Goal: Information Seeking & Learning: Check status

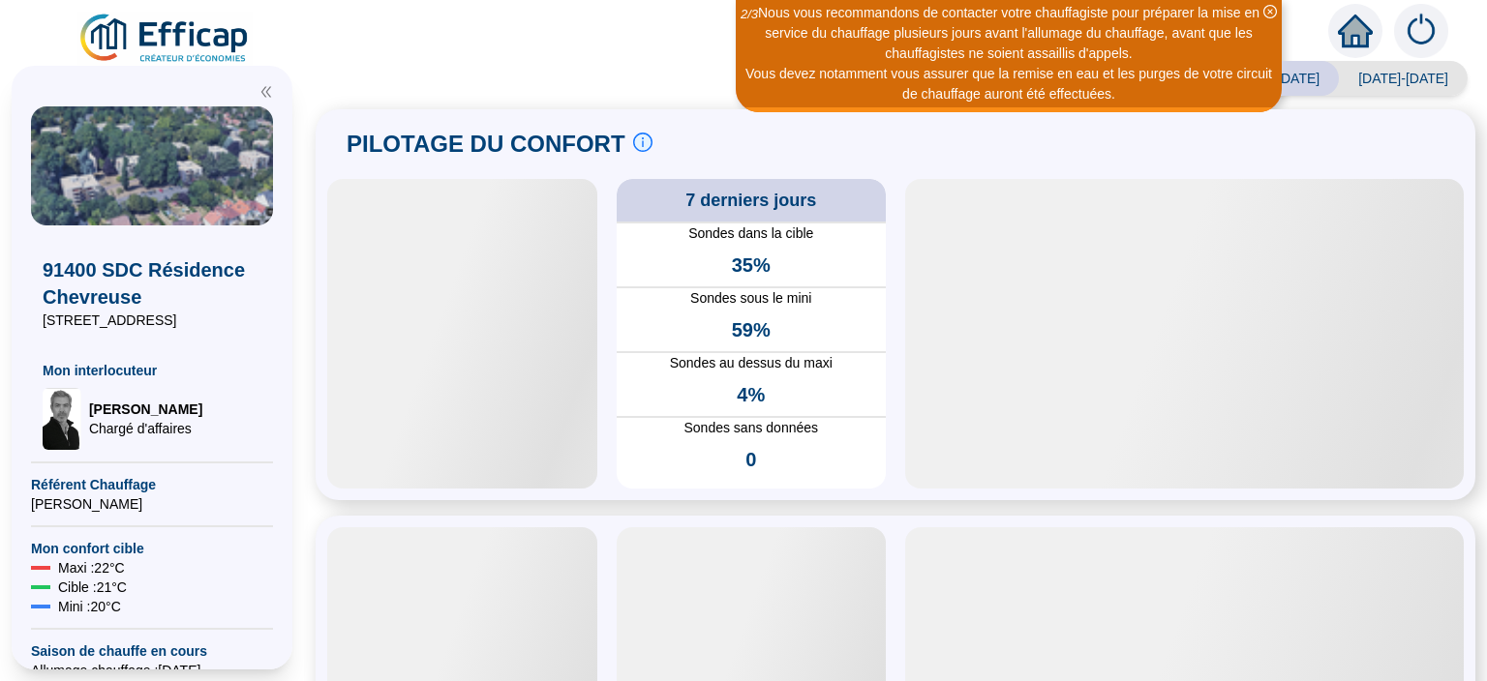
click at [541, 199] on div at bounding box center [462, 334] width 270 height 310
click at [633, 148] on icon "info-circle" at bounding box center [642, 142] width 19 height 19
click at [675, 141] on div "PILOTAGE DU CONFORT Le pilotage du confort est fondamental pour le confort de t…" at bounding box center [895, 144] width 1136 height 46
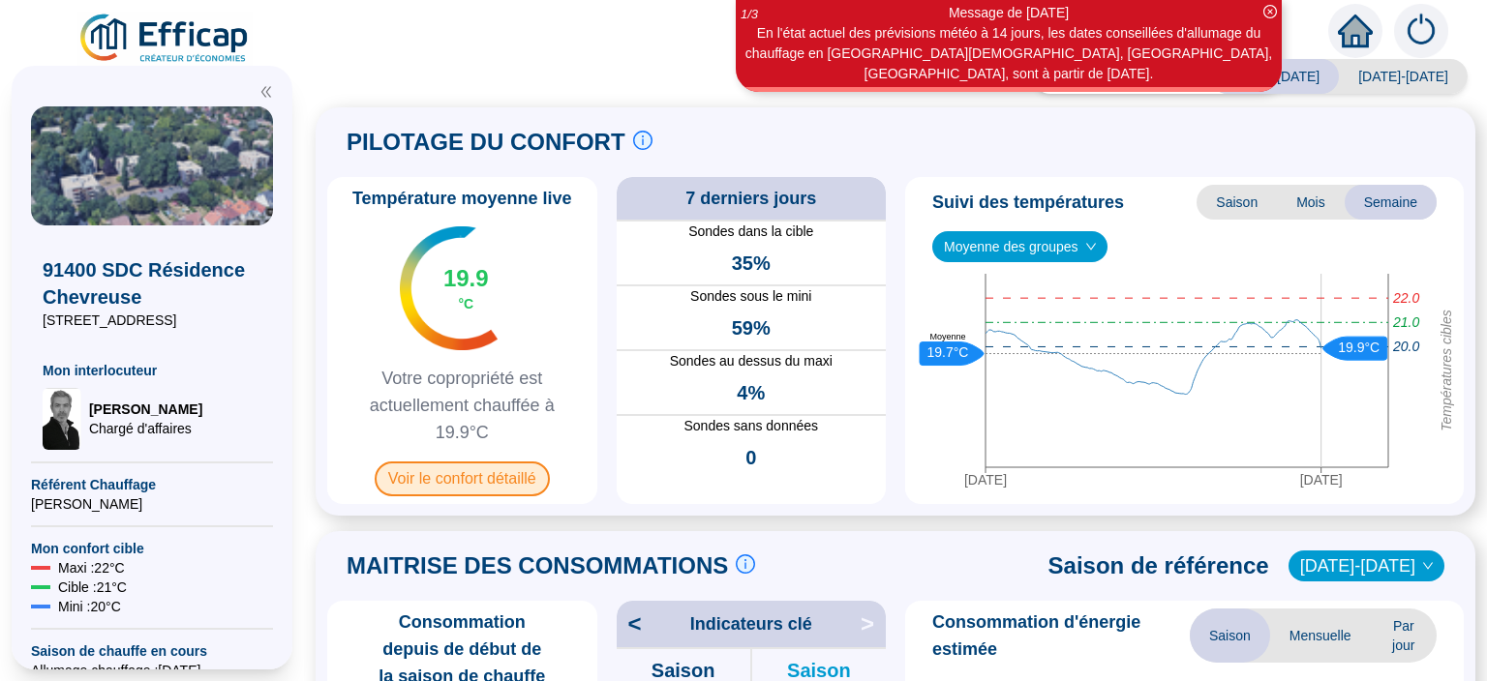
click at [466, 472] on span "Voir le confort détaillé" at bounding box center [462, 479] width 175 height 35
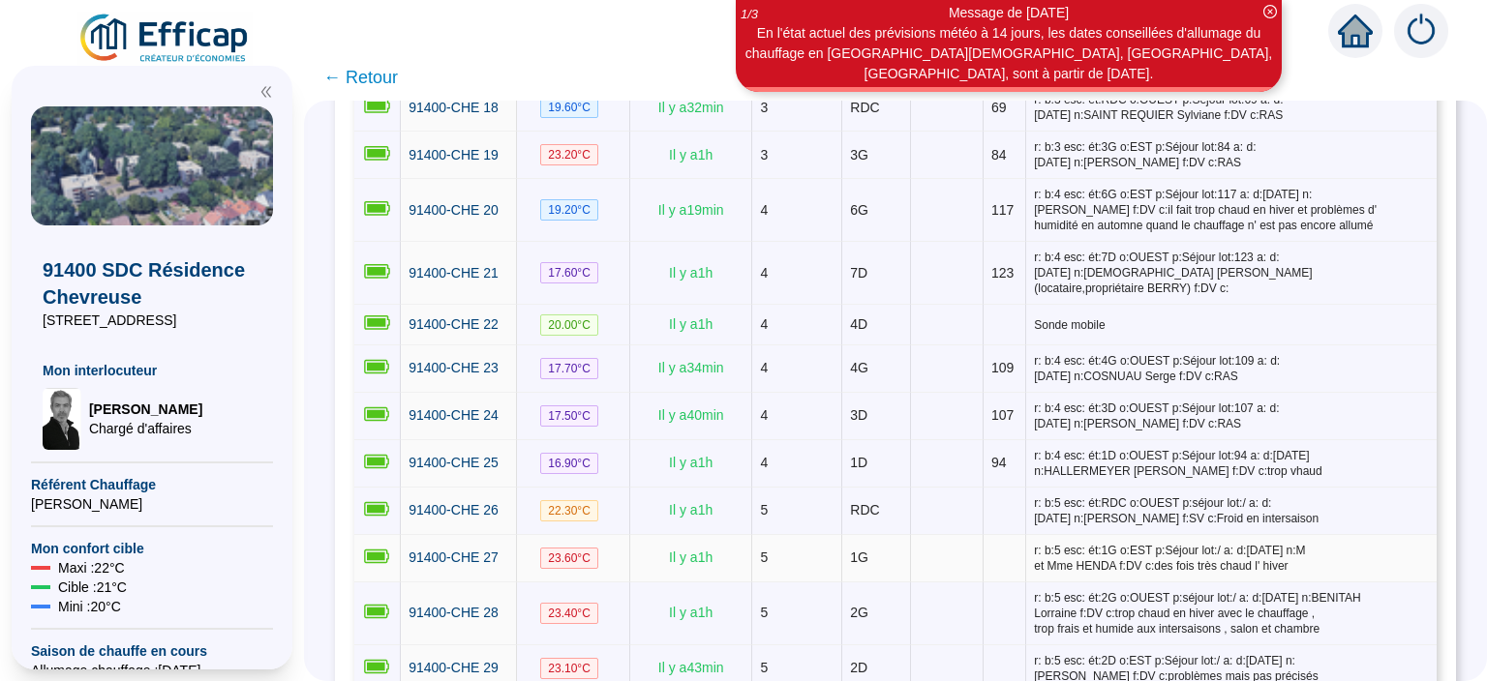
scroll to position [1380, 0]
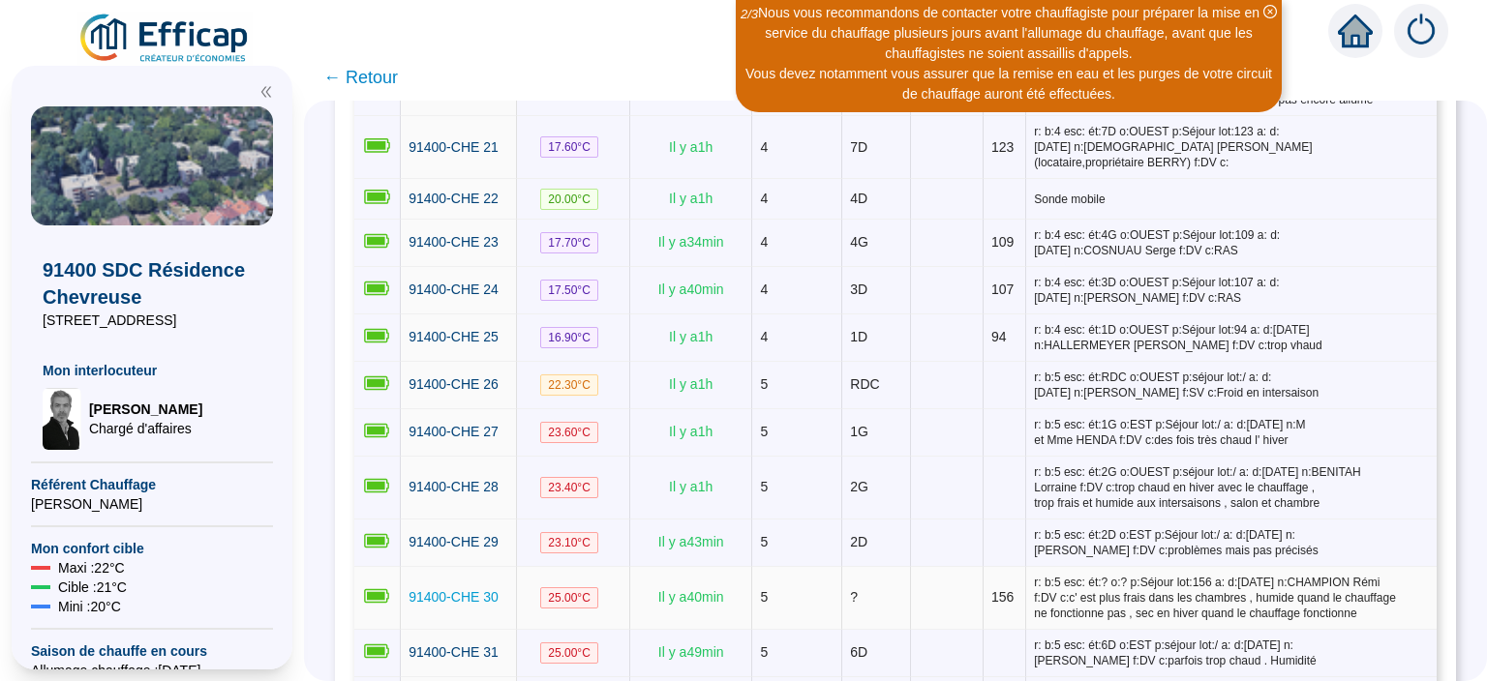
click at [457, 589] on span "91400-CHE 30" at bounding box center [453, 596] width 90 height 15
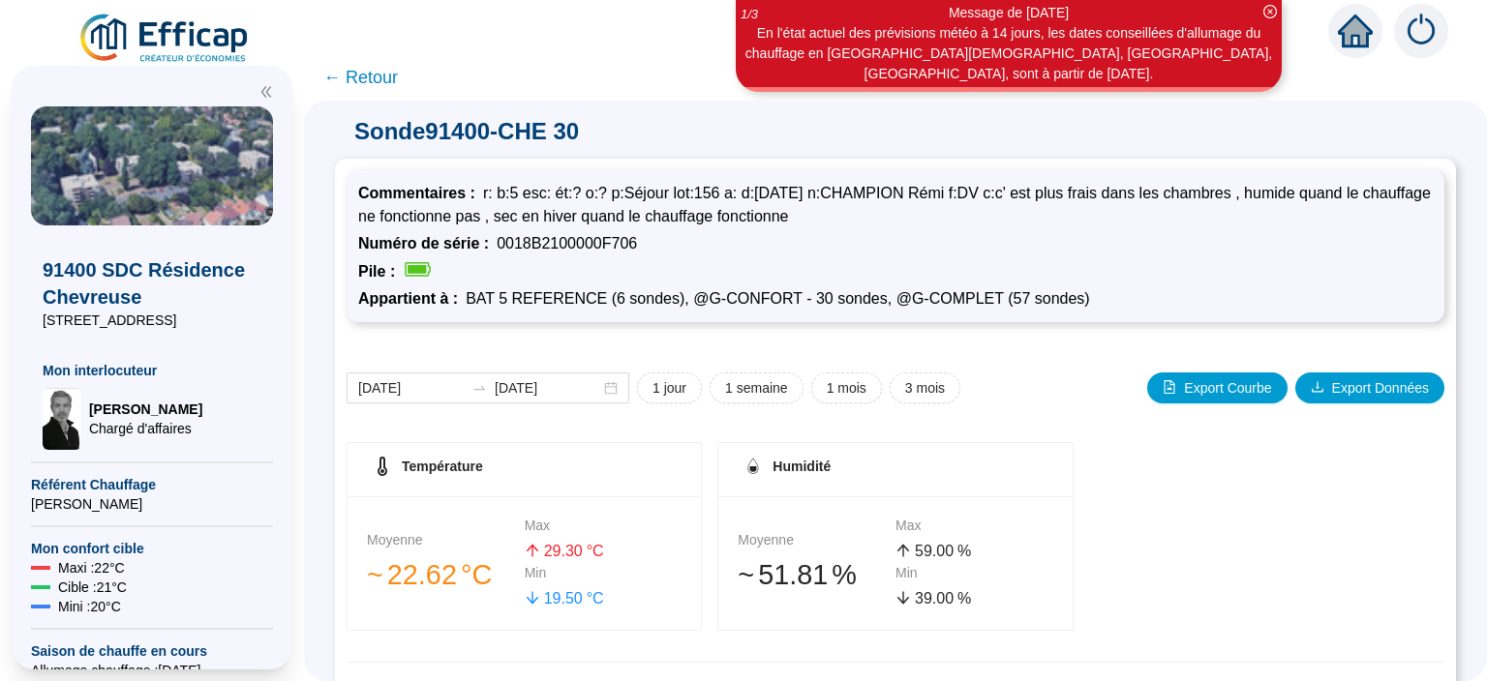
click at [375, 80] on span "← Retour" at bounding box center [360, 77] width 75 height 27
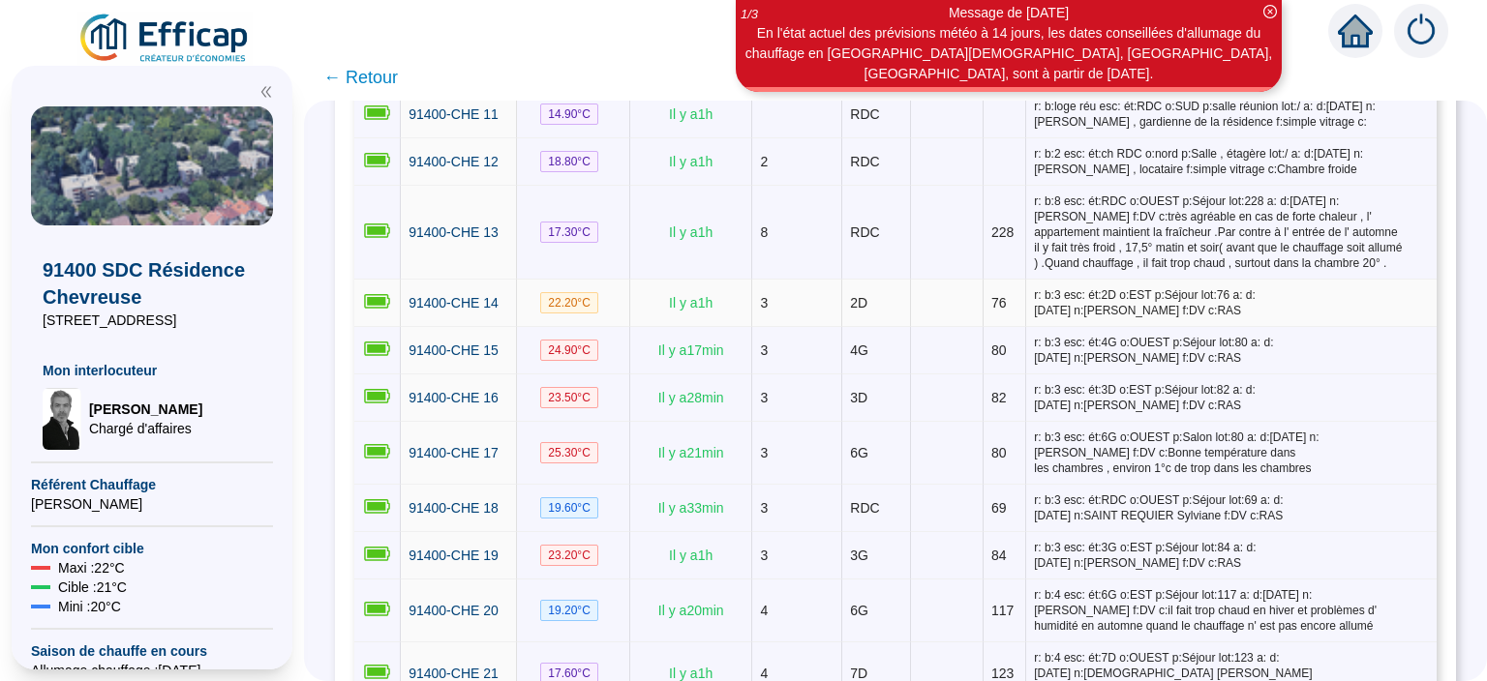
scroll to position [878, 0]
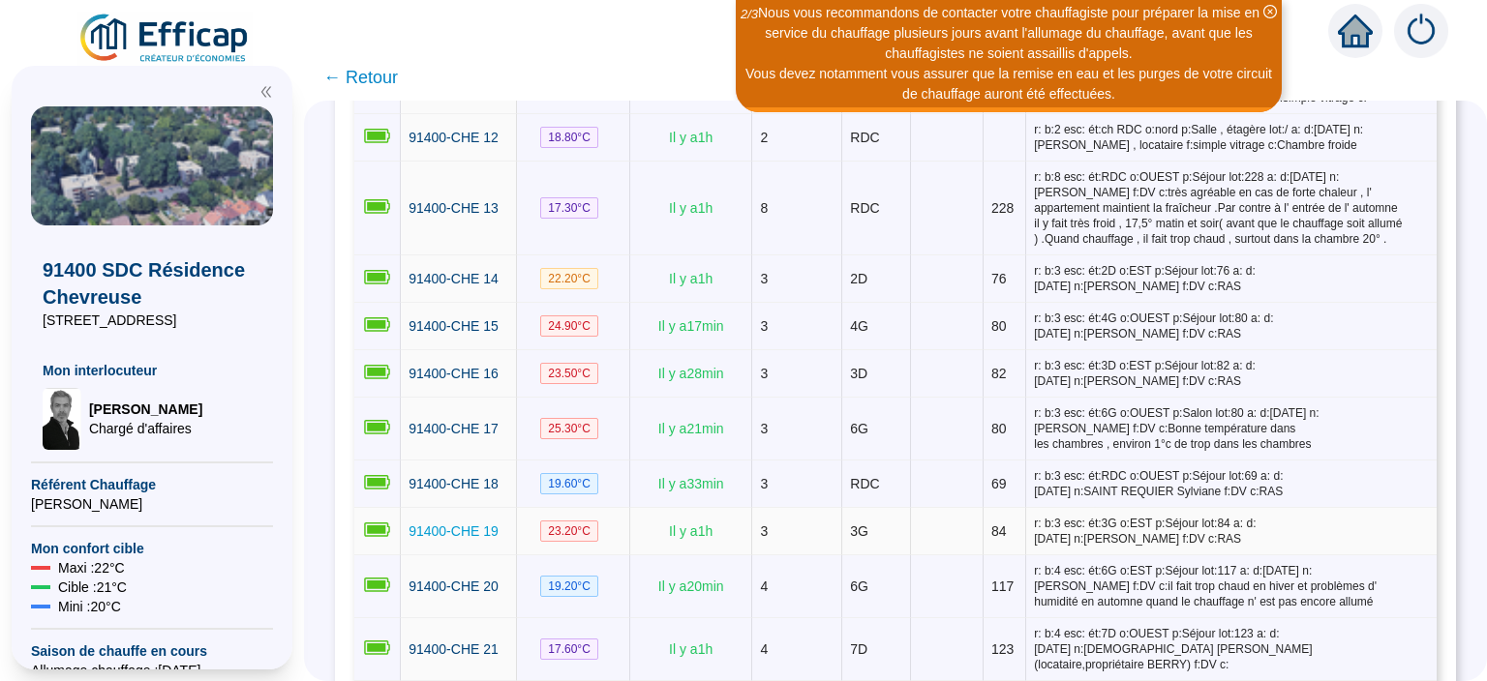
click at [424, 524] on span "91400-CHE 19" at bounding box center [453, 531] width 90 height 15
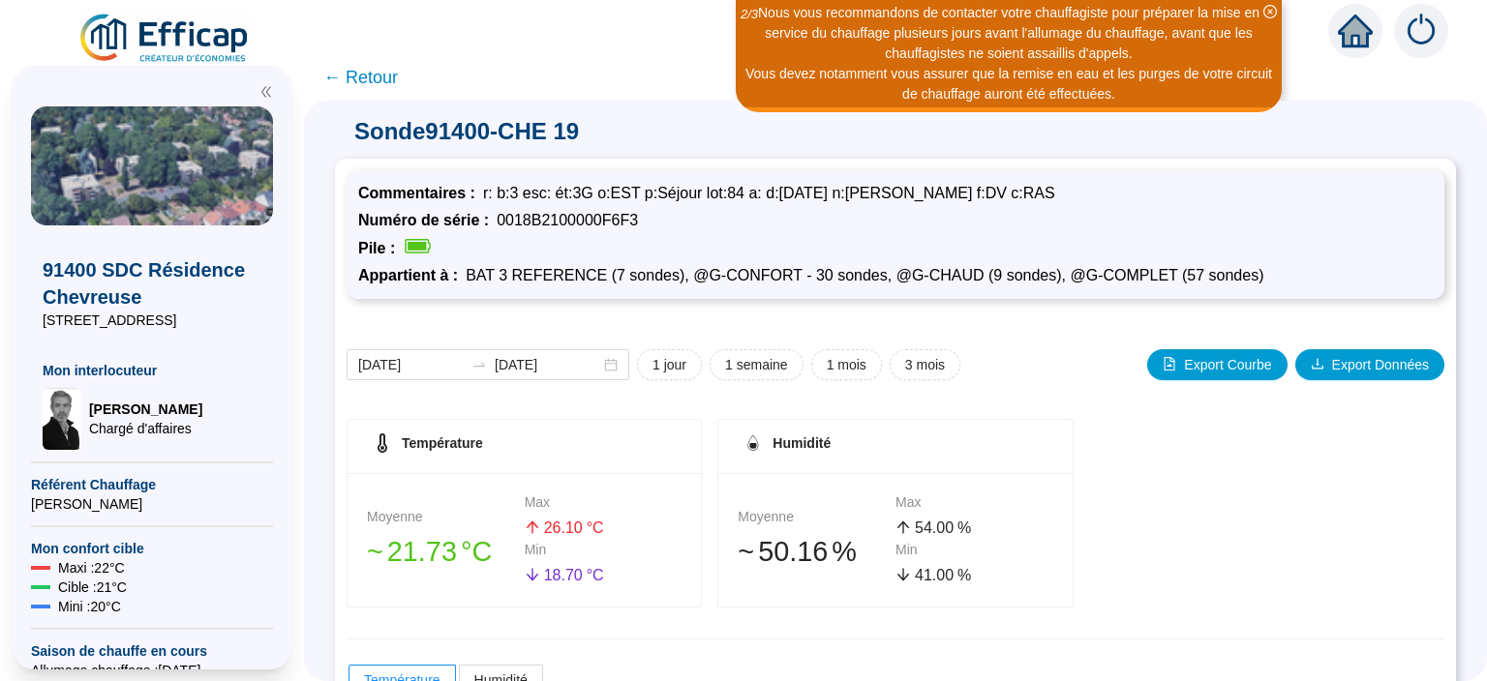
click at [390, 78] on span "← Retour" at bounding box center [360, 77] width 75 height 27
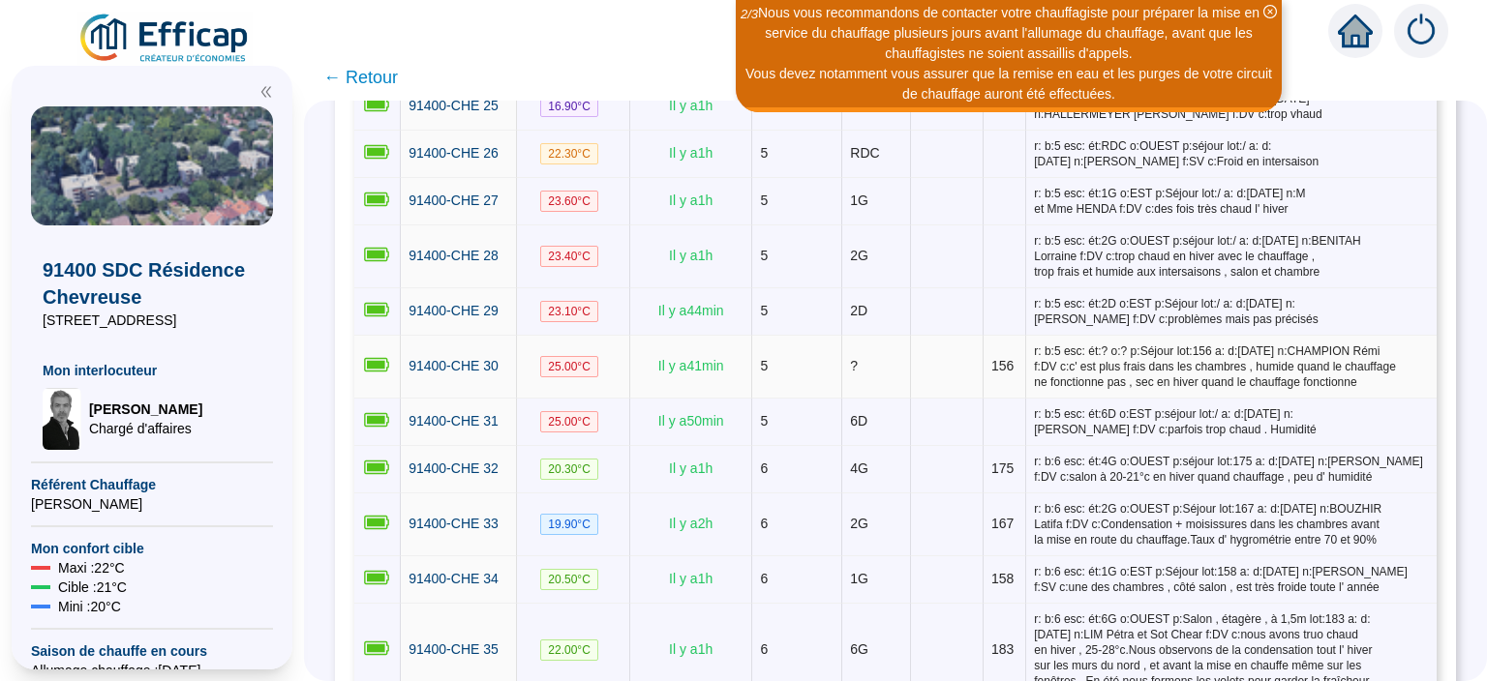
scroll to position [1631, 0]
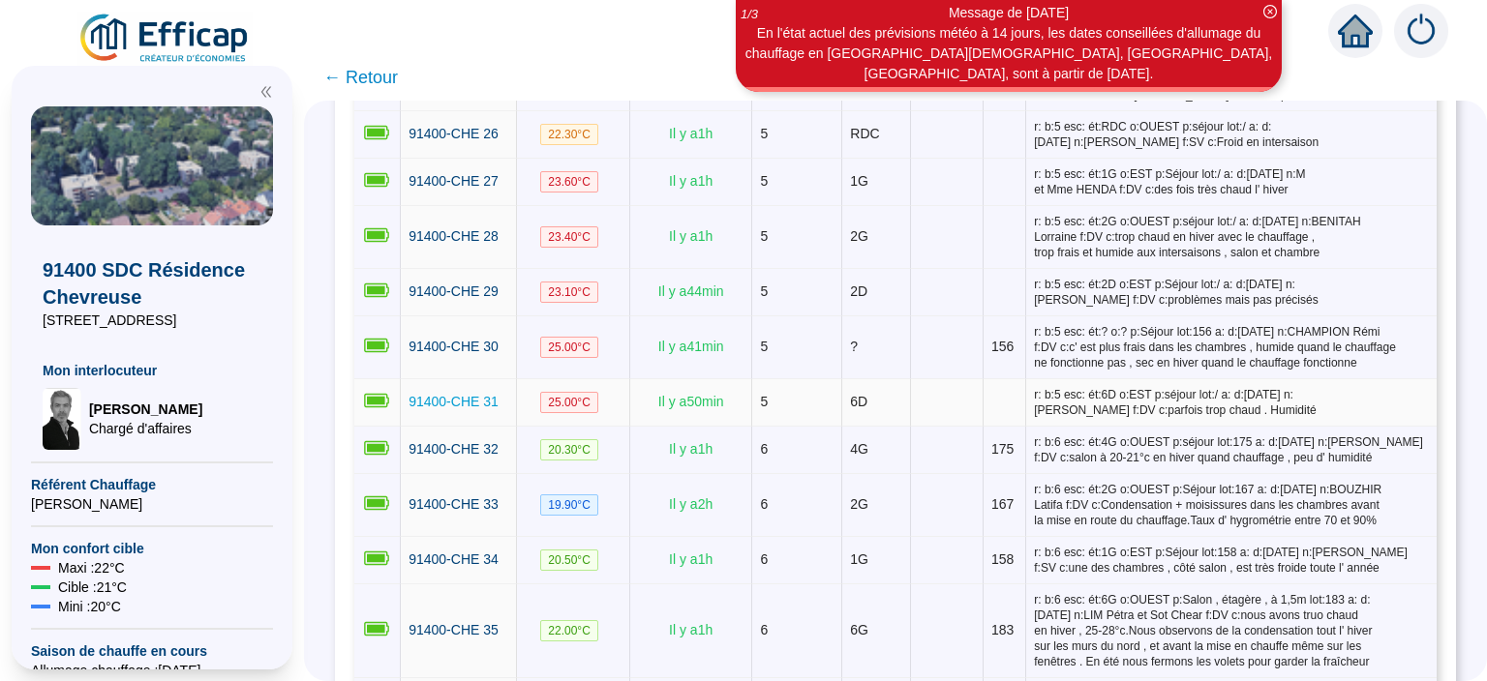
click at [442, 394] on span "91400-CHE 31" at bounding box center [453, 401] width 90 height 15
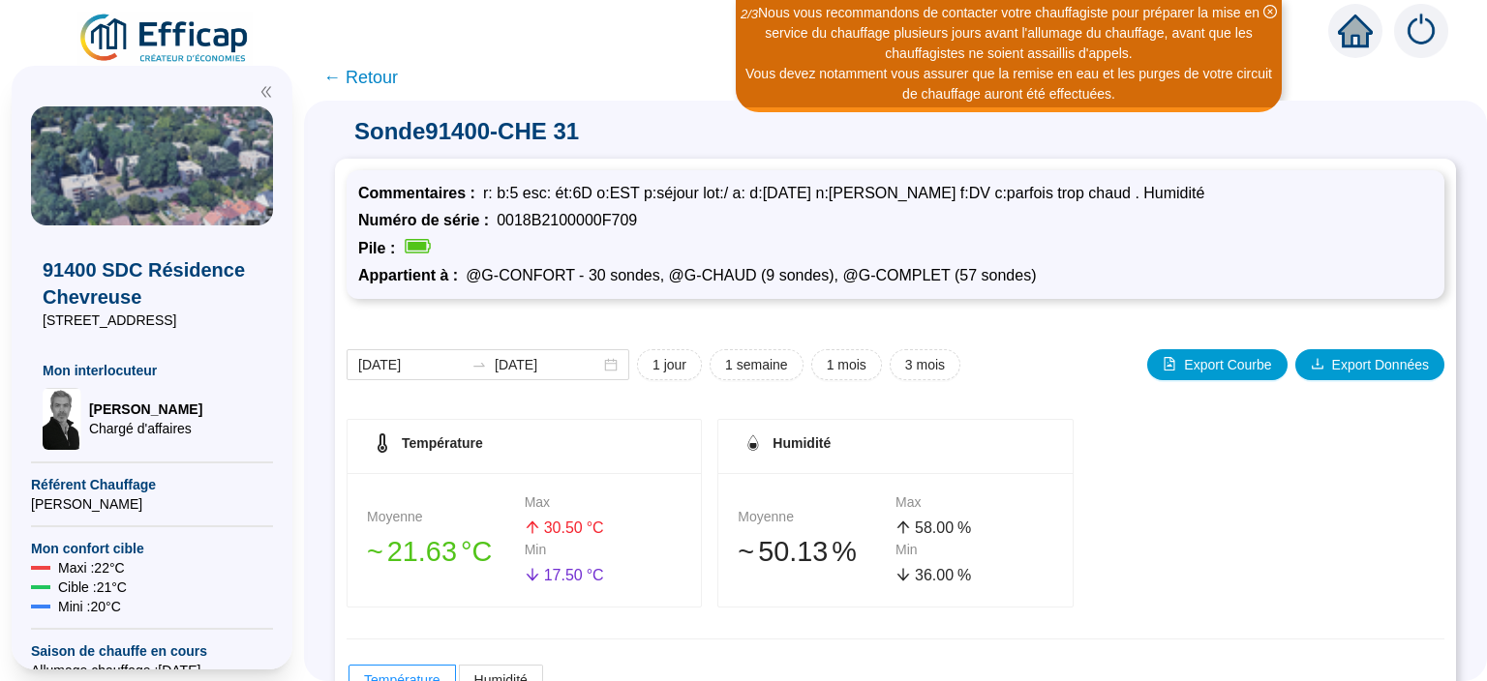
click at [379, 75] on span "← Retour" at bounding box center [360, 77] width 75 height 27
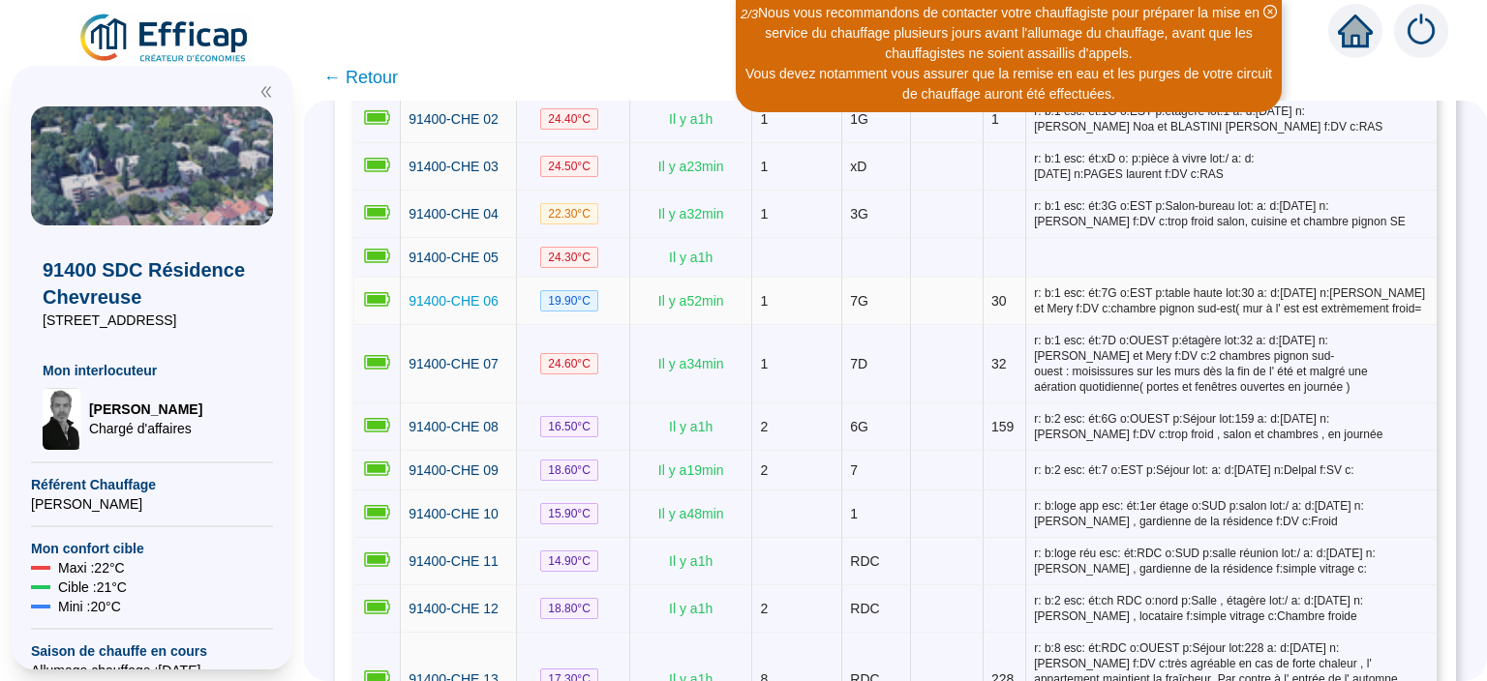
scroll to position [501, 0]
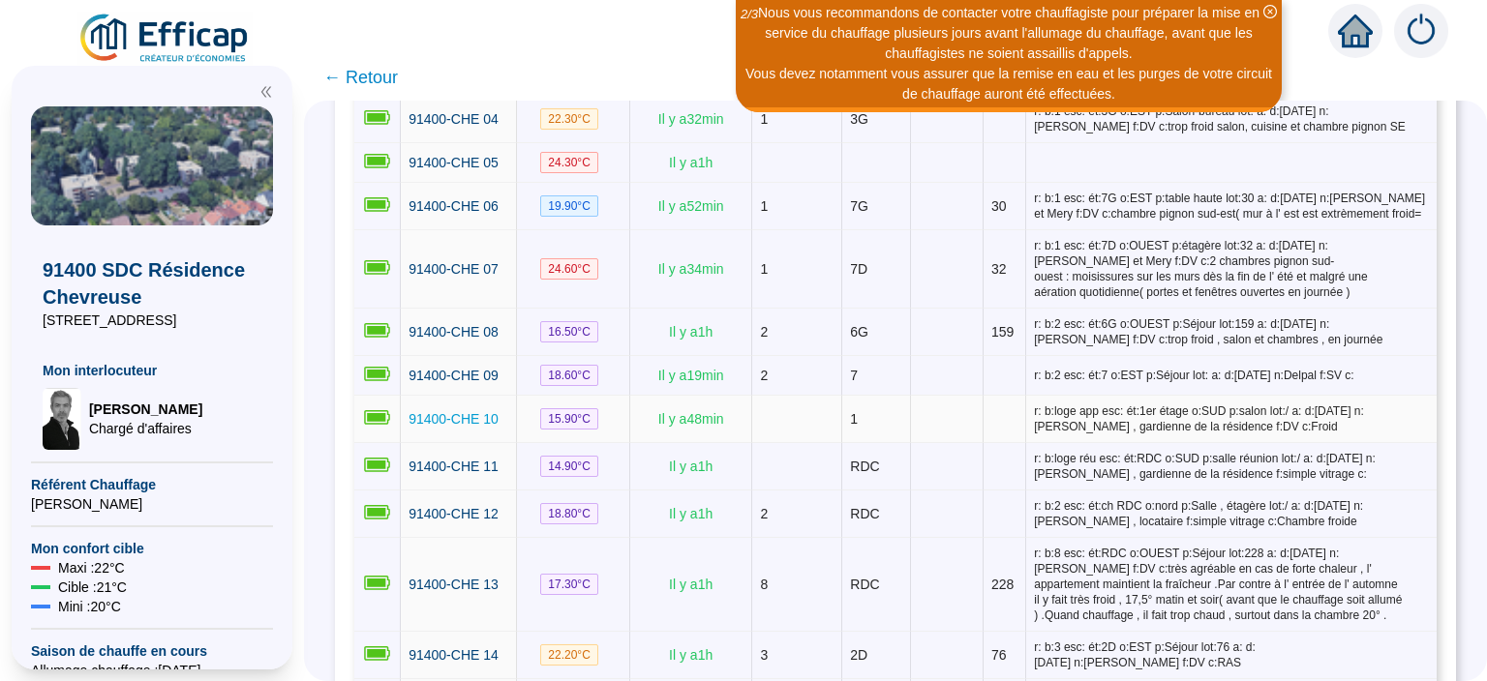
click at [463, 411] on span "91400-CHE 10" at bounding box center [453, 418] width 90 height 15
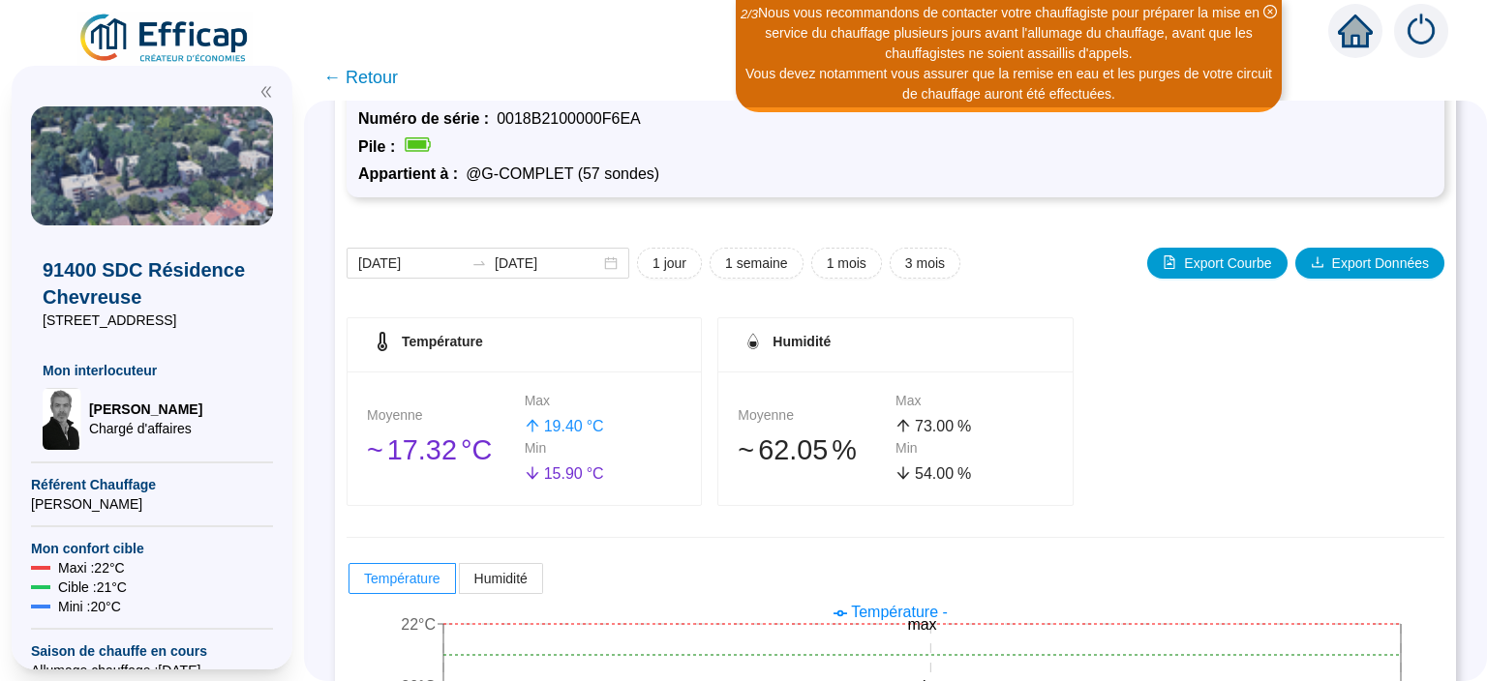
scroll to position [101, 0]
click at [370, 72] on span "← Retour" at bounding box center [360, 77] width 75 height 27
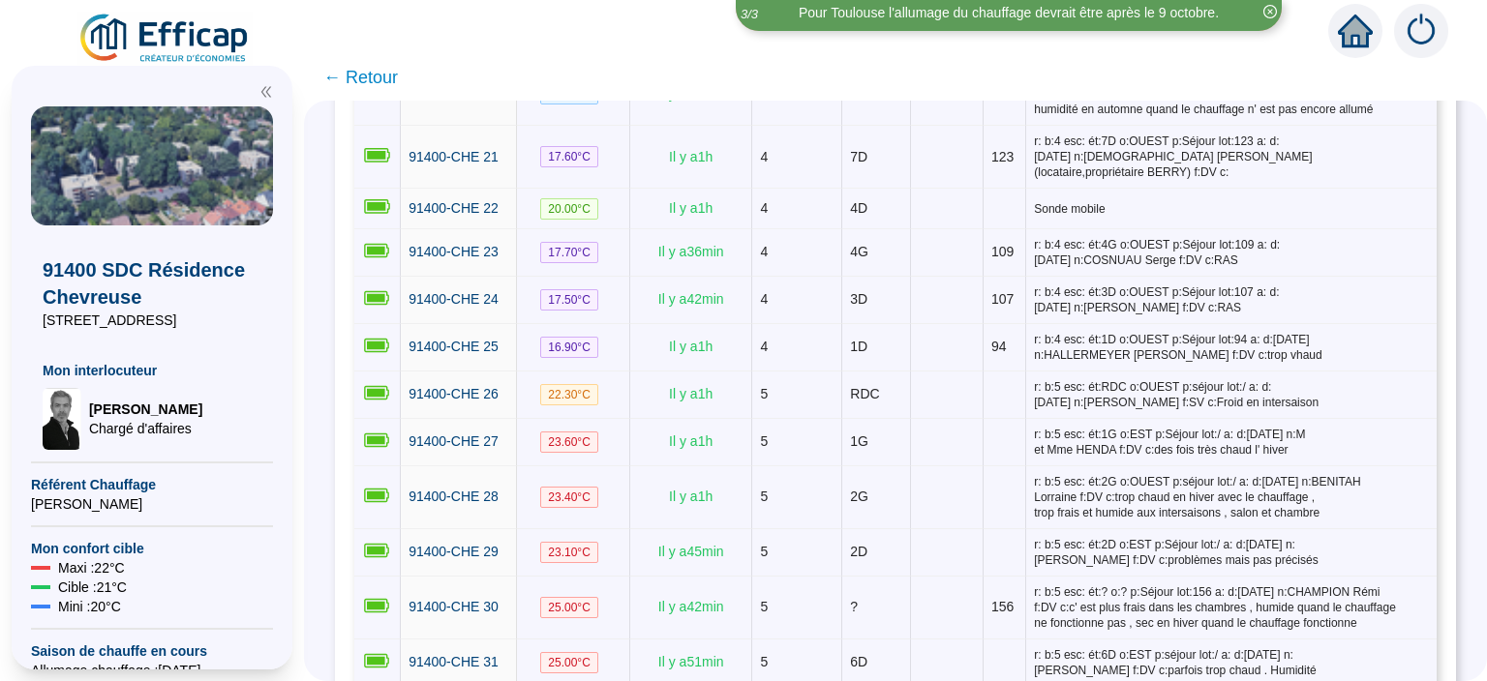
scroll to position [1380, 0]
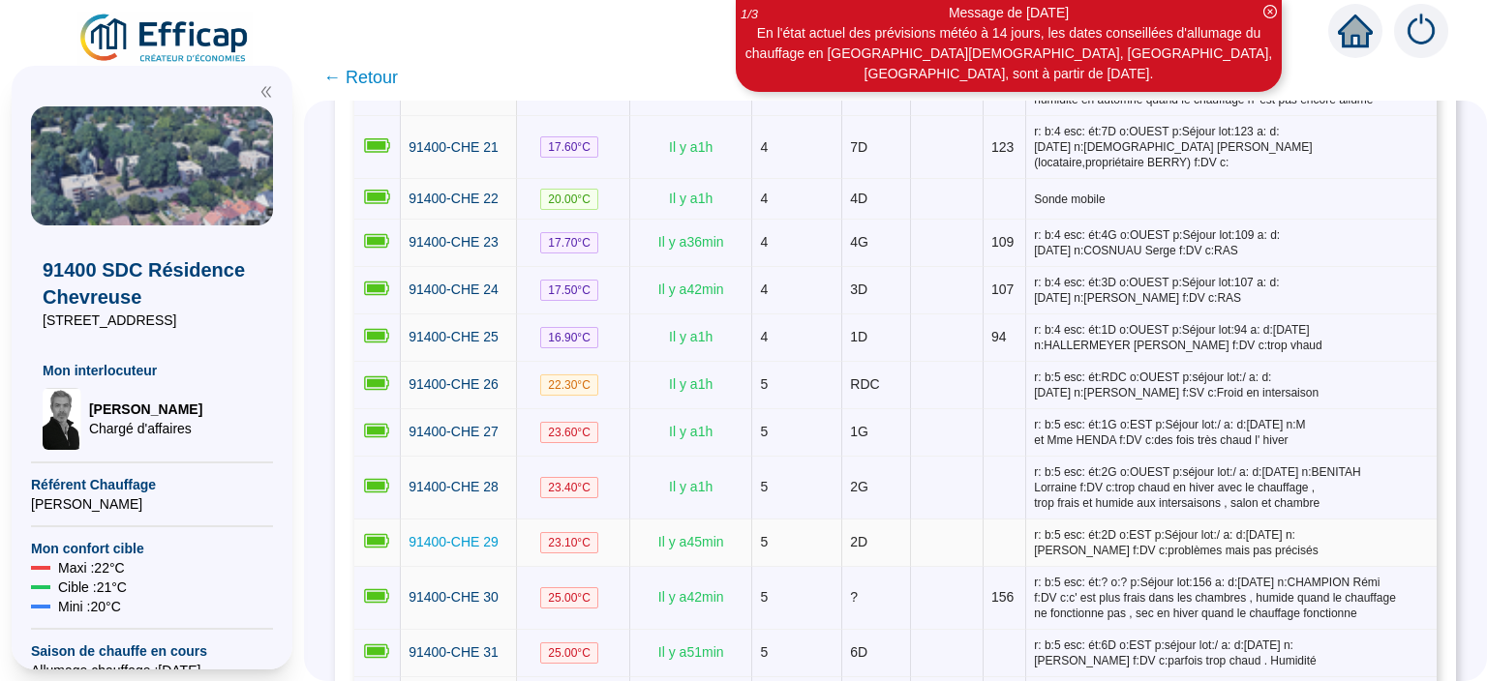
click at [441, 534] on span "91400-CHE 29" at bounding box center [453, 541] width 90 height 15
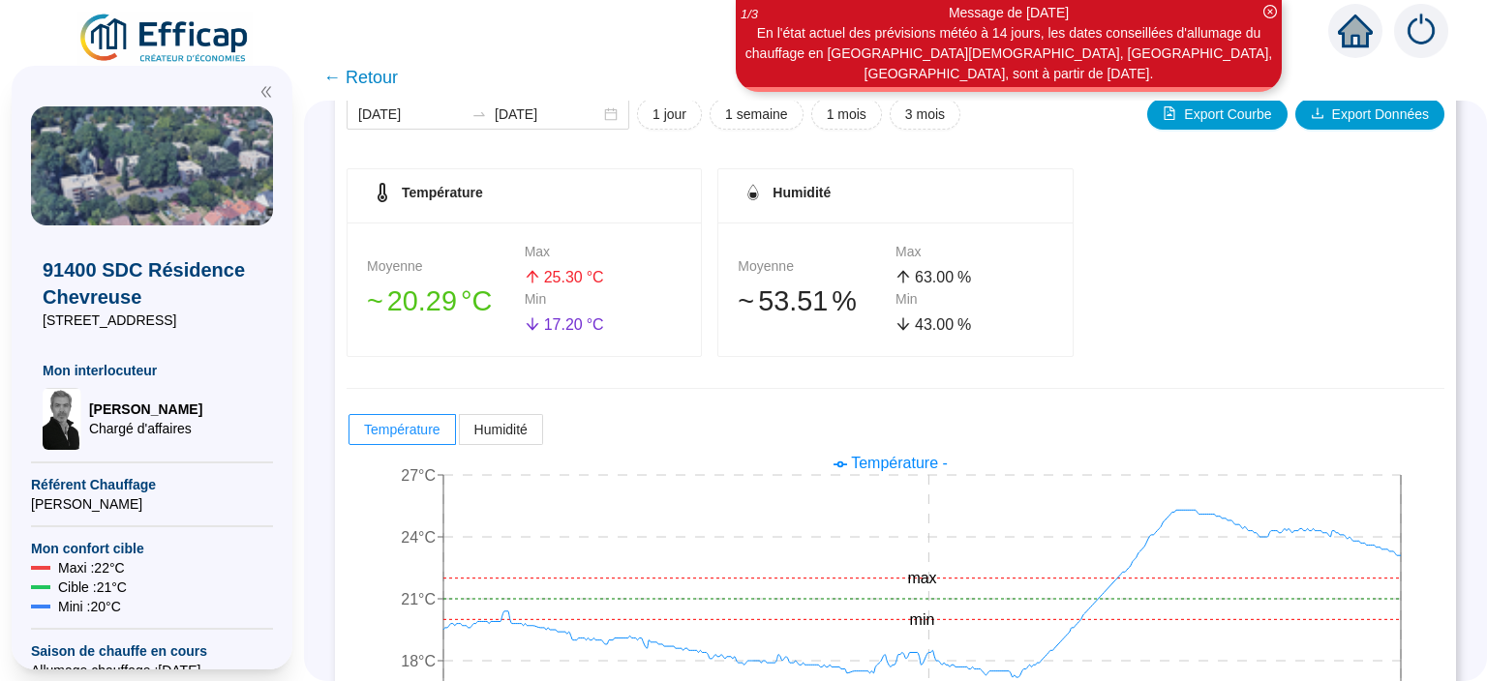
scroll to position [351, 0]
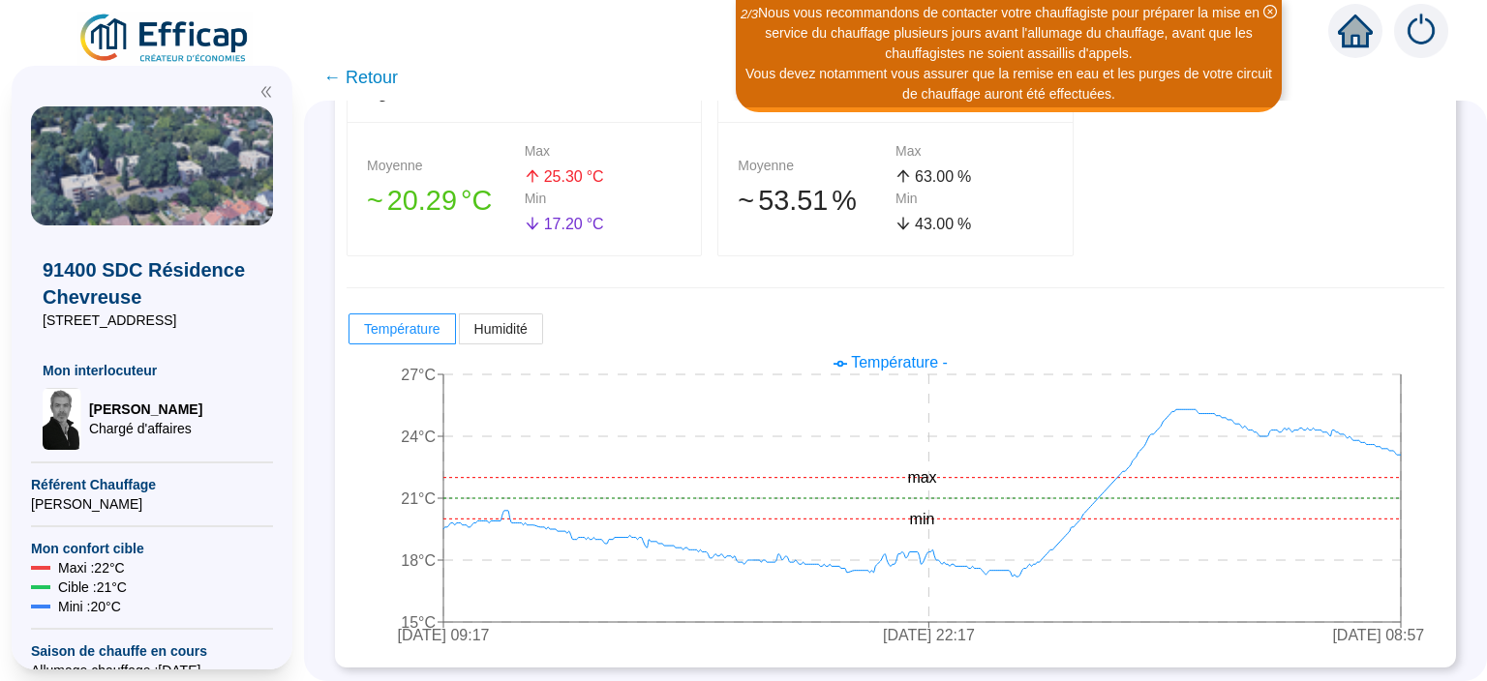
click at [371, 73] on span "← Retour" at bounding box center [360, 77] width 75 height 27
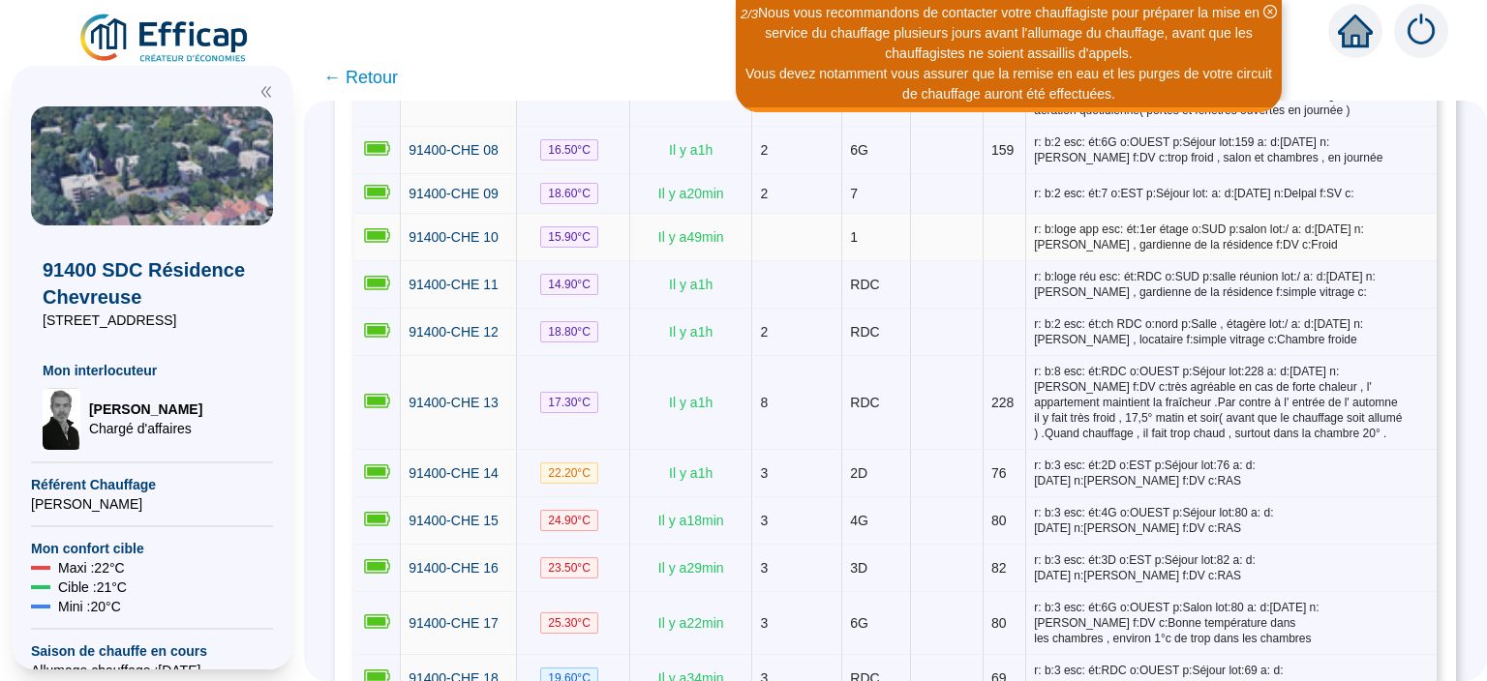
scroll to position [753, 0]
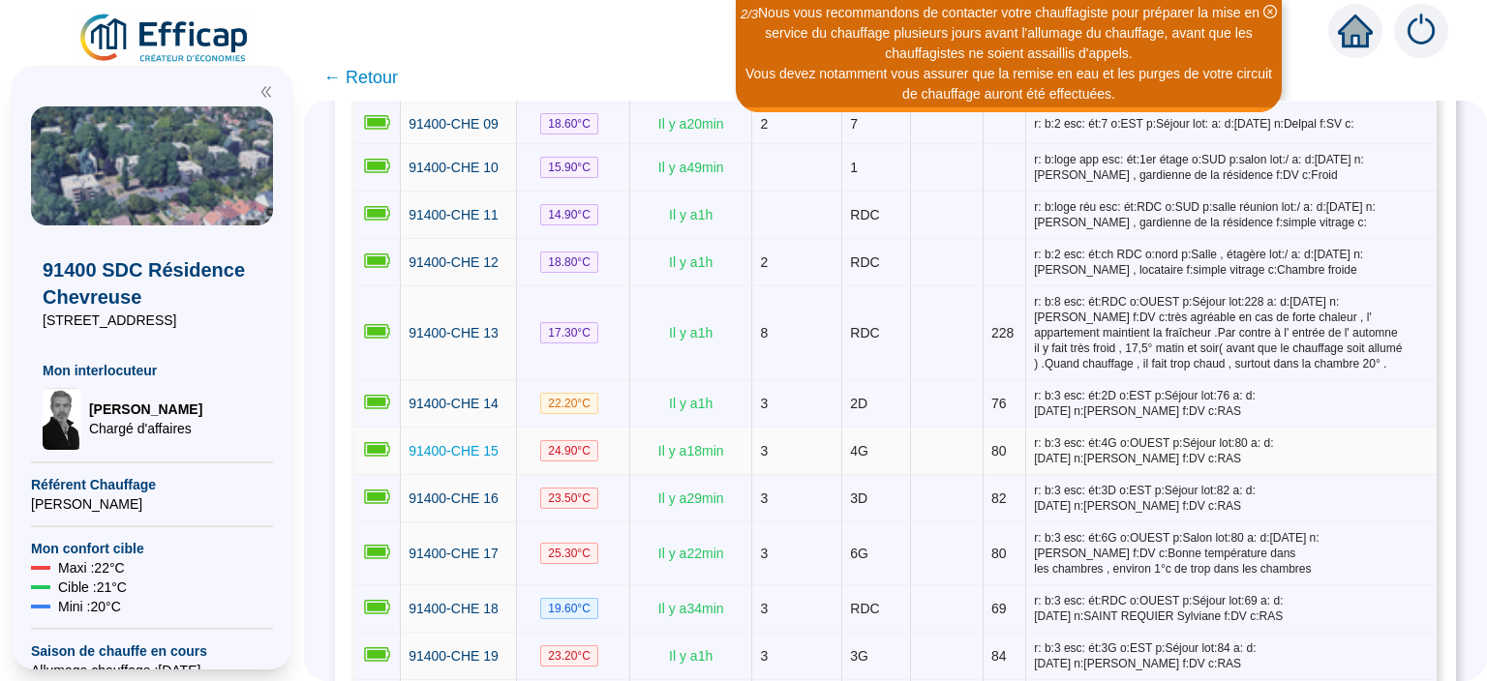
click at [455, 443] on span "91400-CHE 15" at bounding box center [453, 450] width 90 height 15
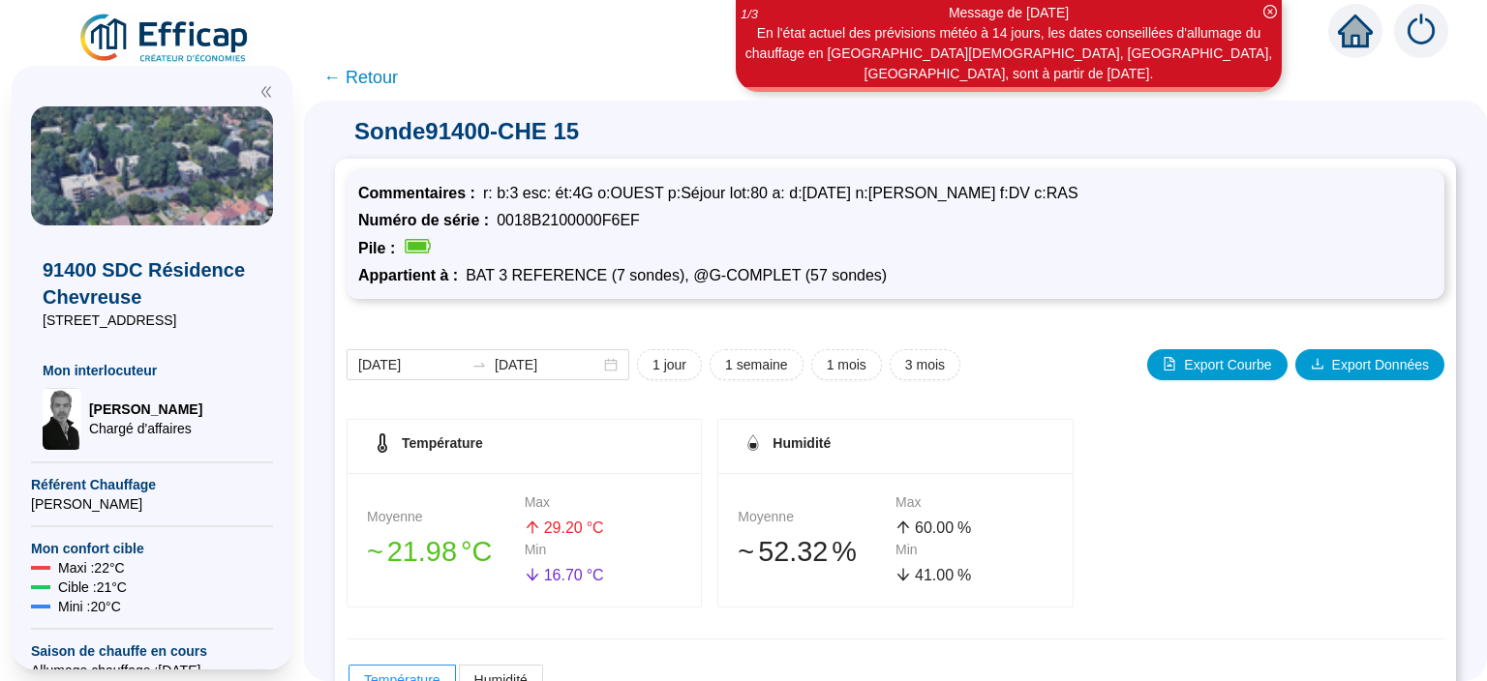
click at [371, 80] on span "← Retour" at bounding box center [360, 77] width 75 height 27
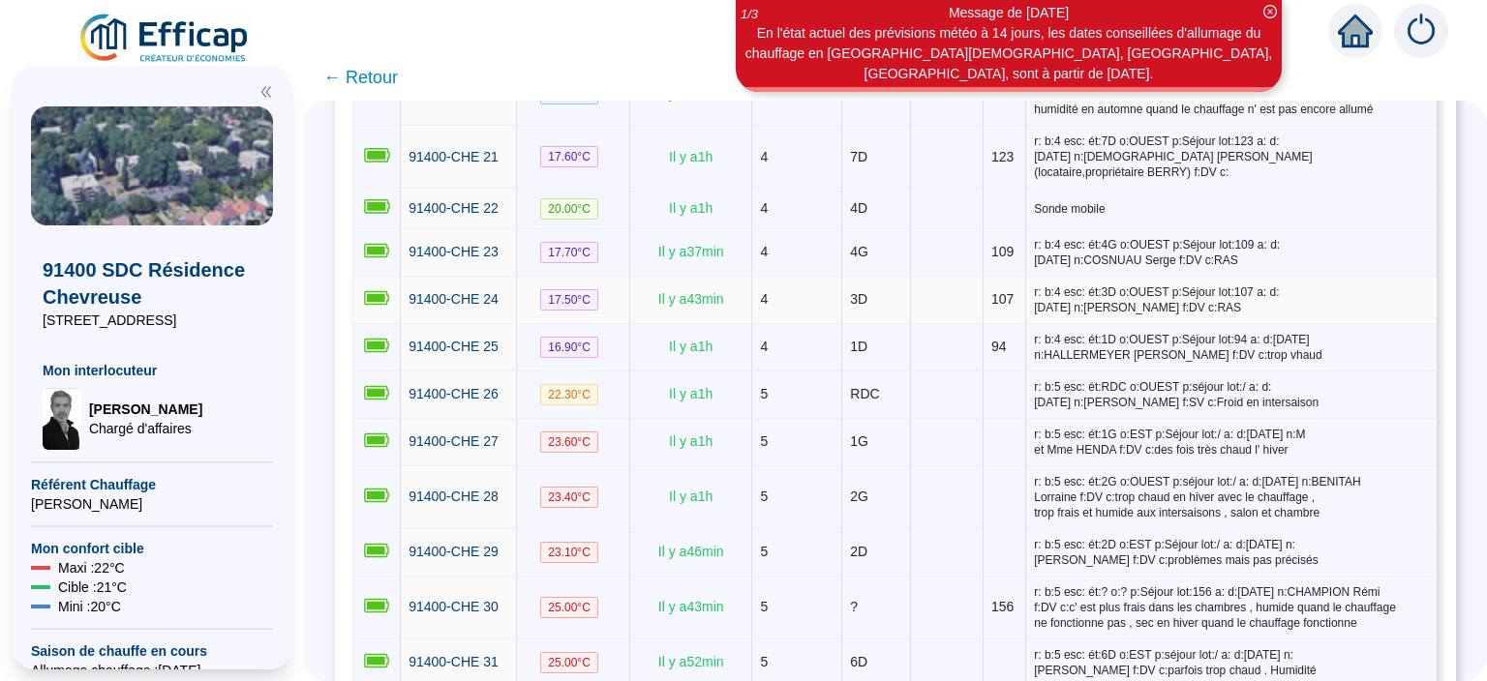
scroll to position [1380, 0]
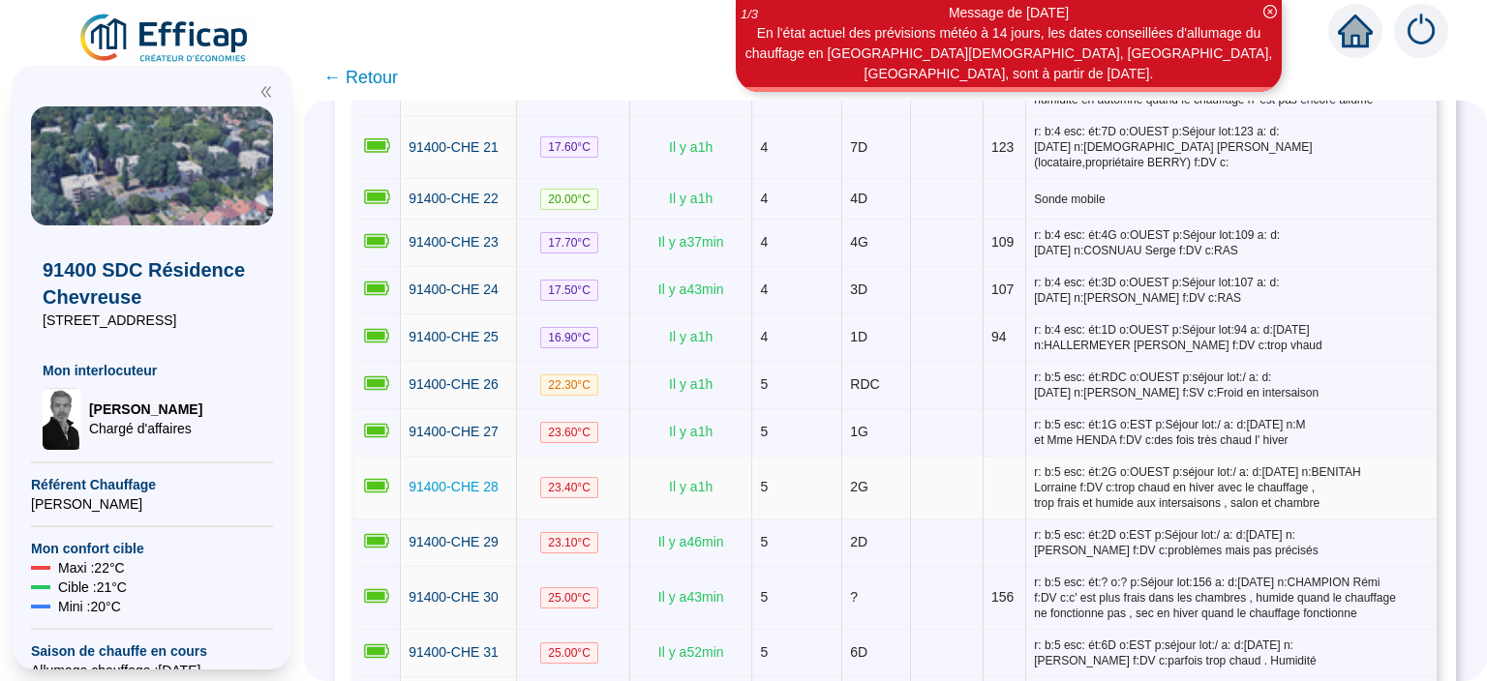
click at [470, 479] on span "91400-CHE 28" at bounding box center [453, 486] width 90 height 15
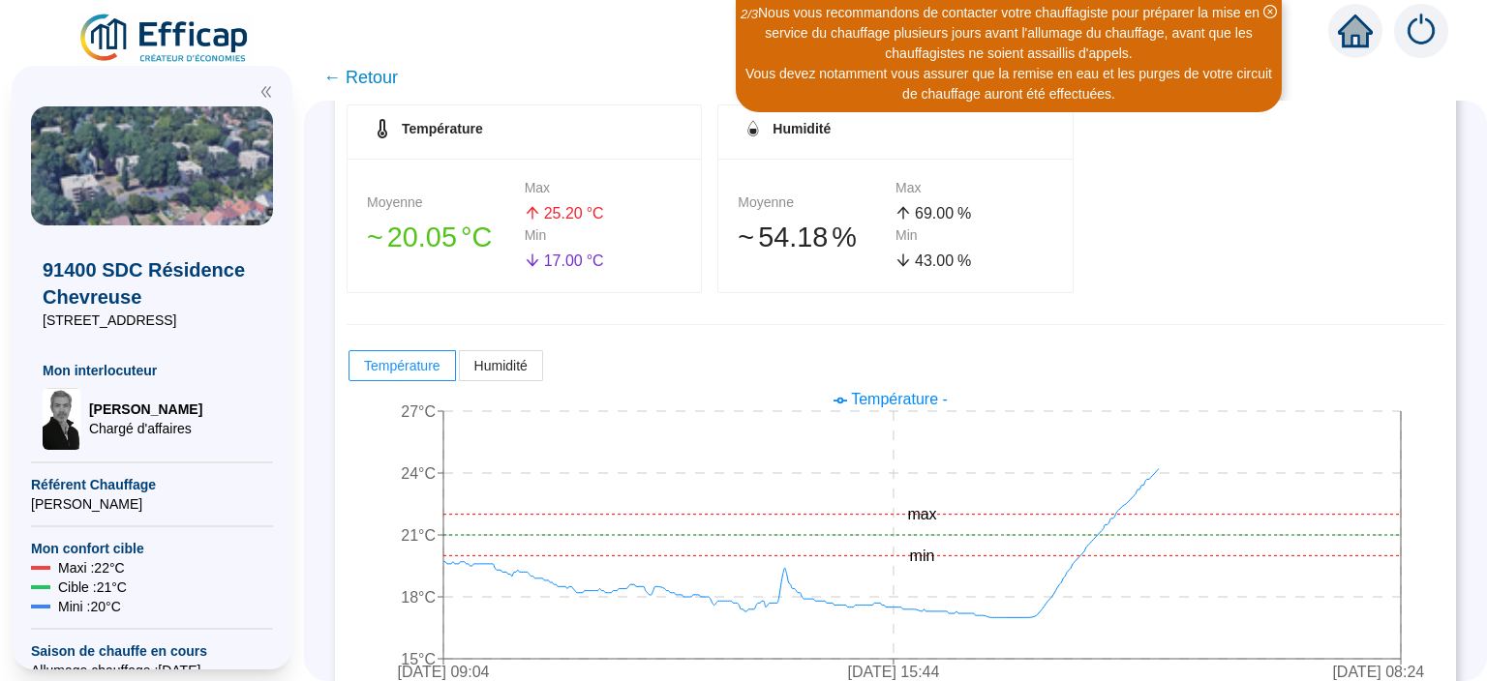
scroll to position [375, 0]
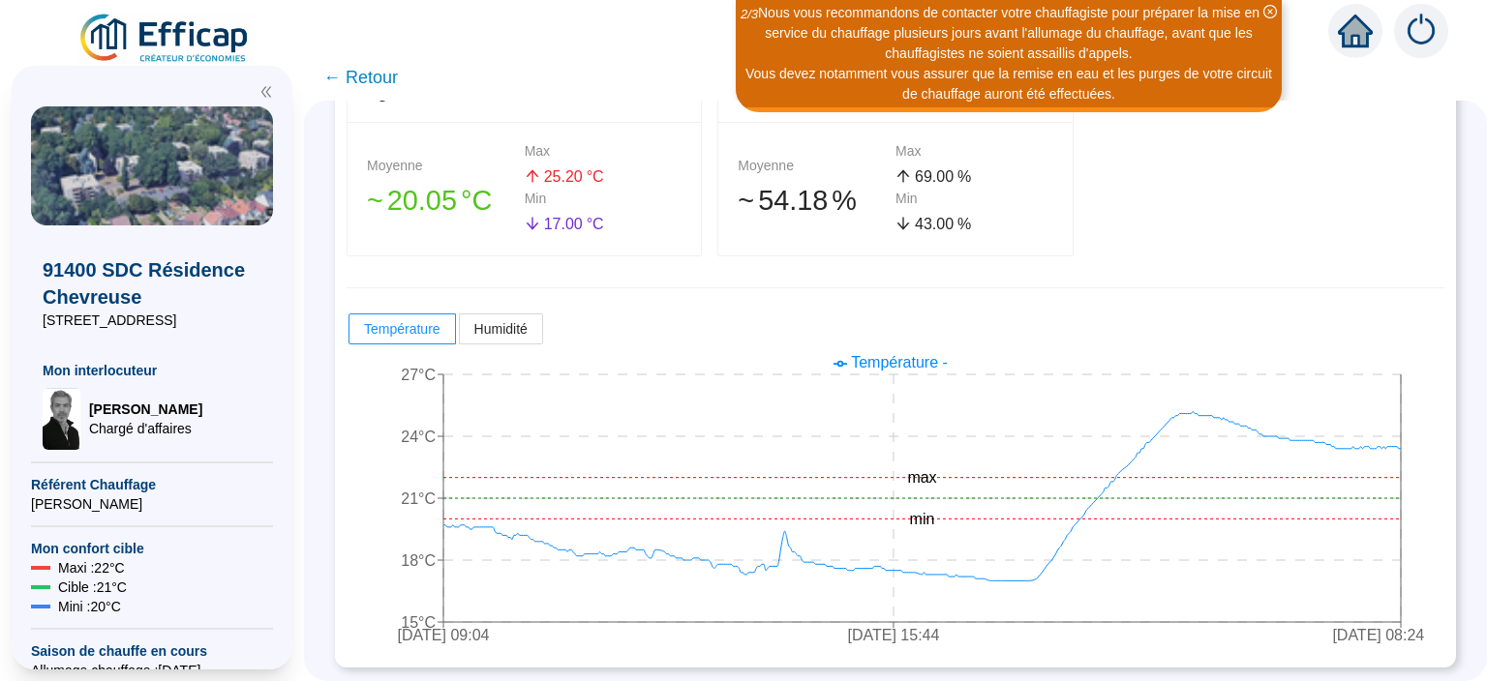
click at [382, 75] on span "← Retour" at bounding box center [360, 77] width 75 height 27
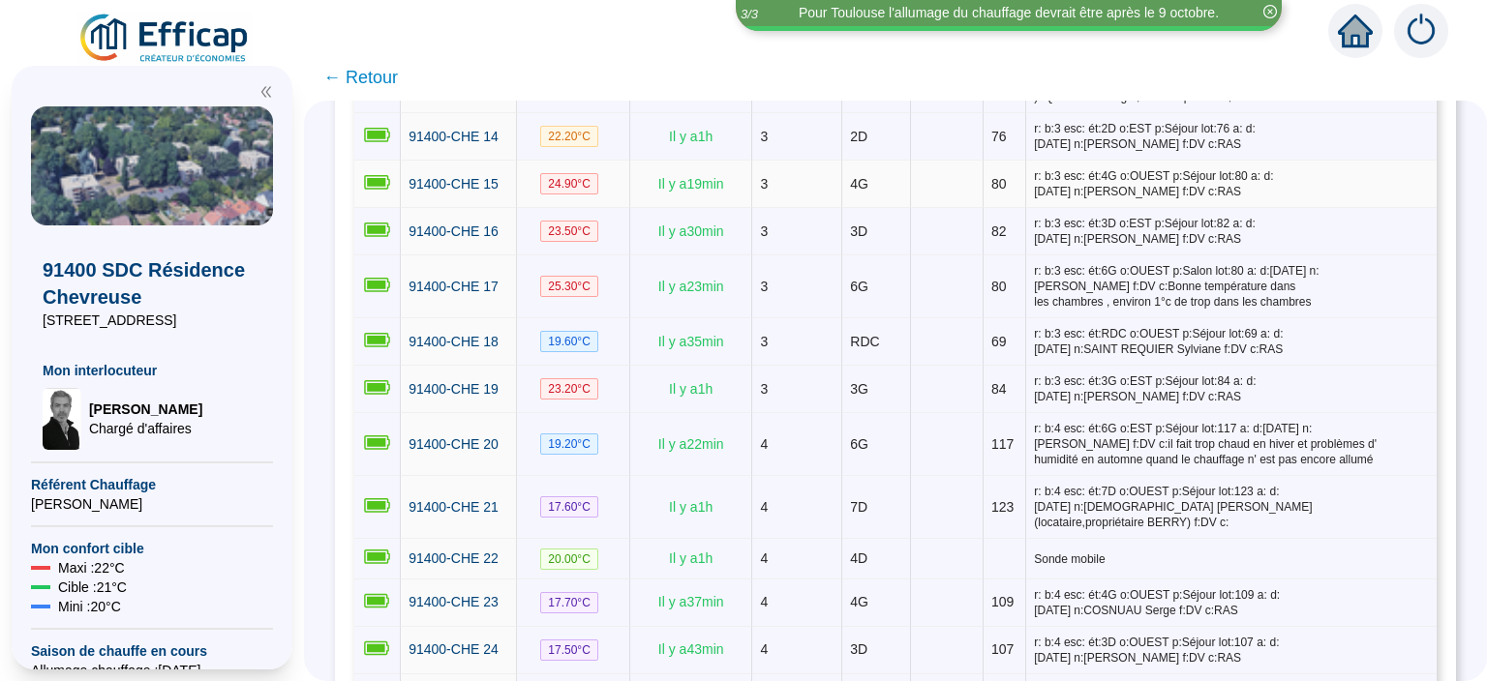
scroll to position [1004, 0]
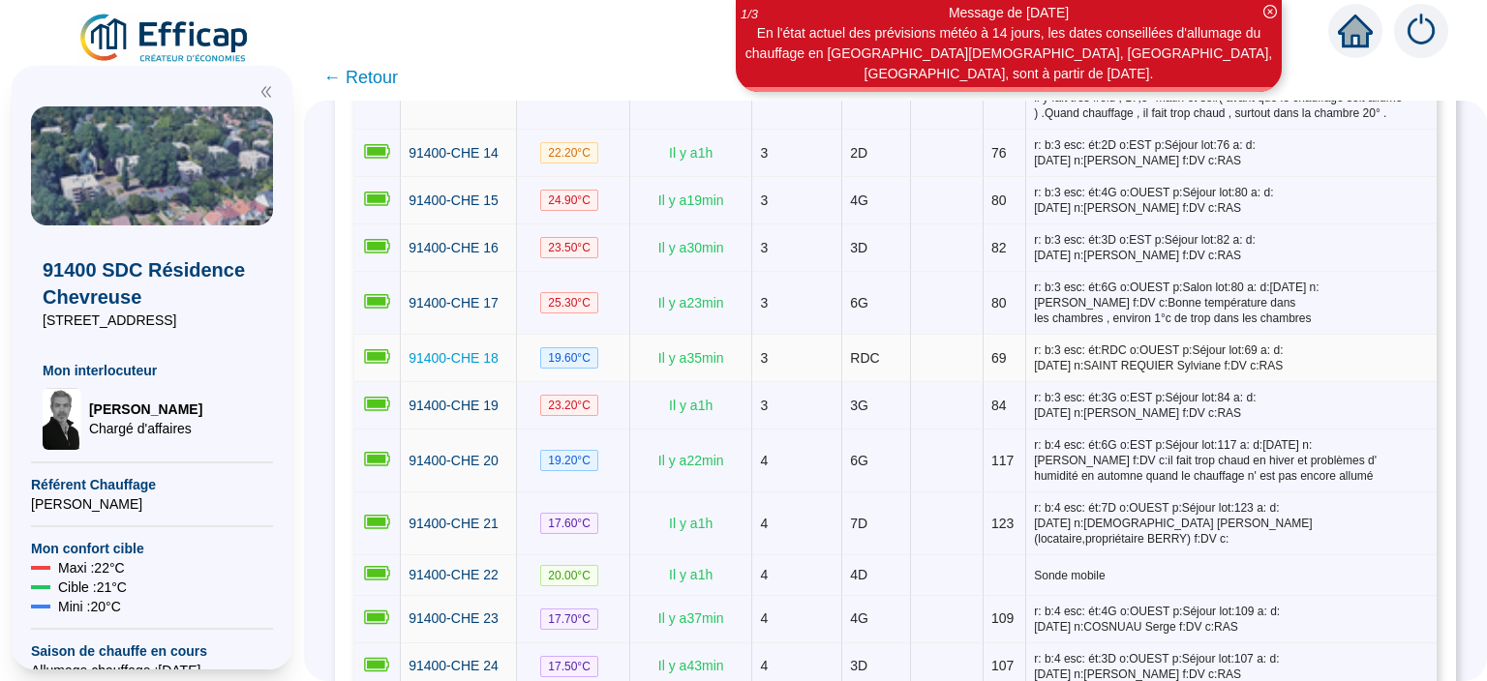
click at [435, 350] on span "91400-CHE 18" at bounding box center [453, 357] width 90 height 15
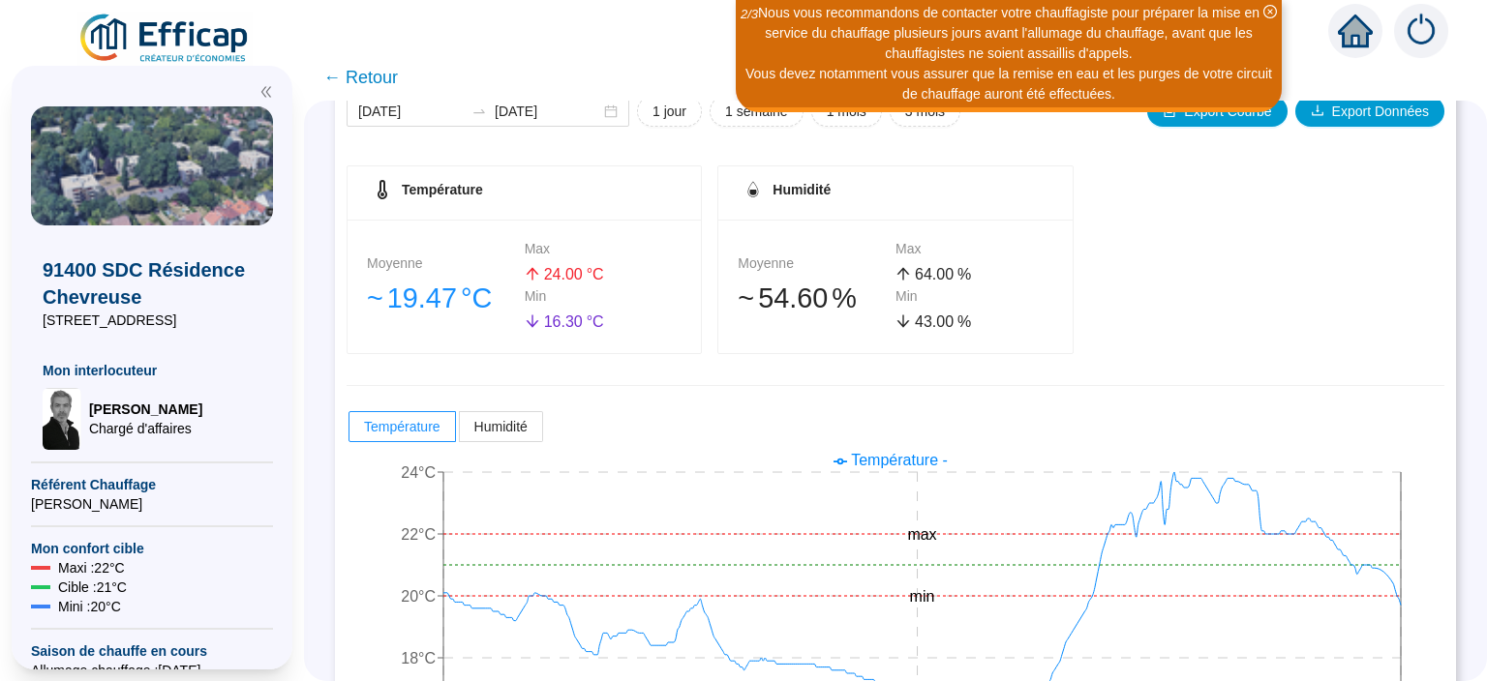
scroll to position [226, 0]
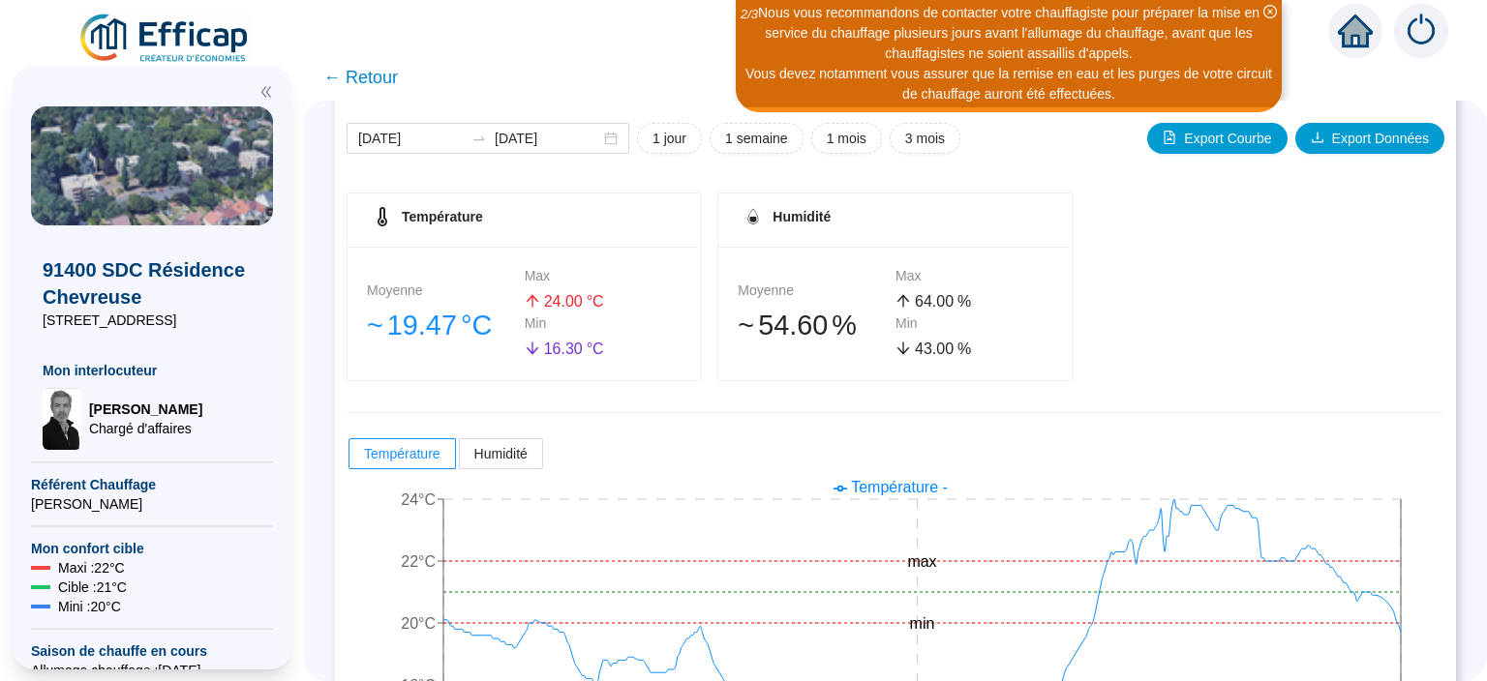
click at [374, 74] on span "← Retour" at bounding box center [360, 77] width 75 height 27
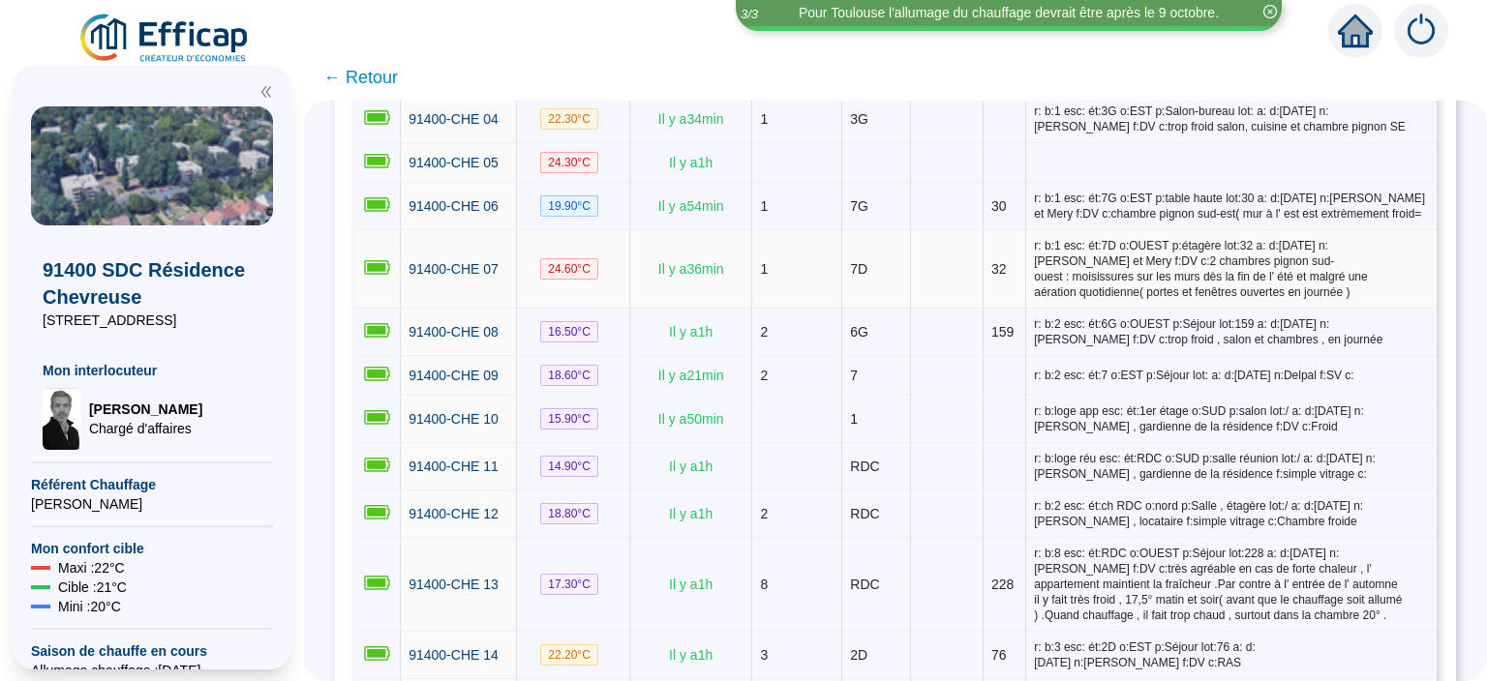
scroll to position [753, 0]
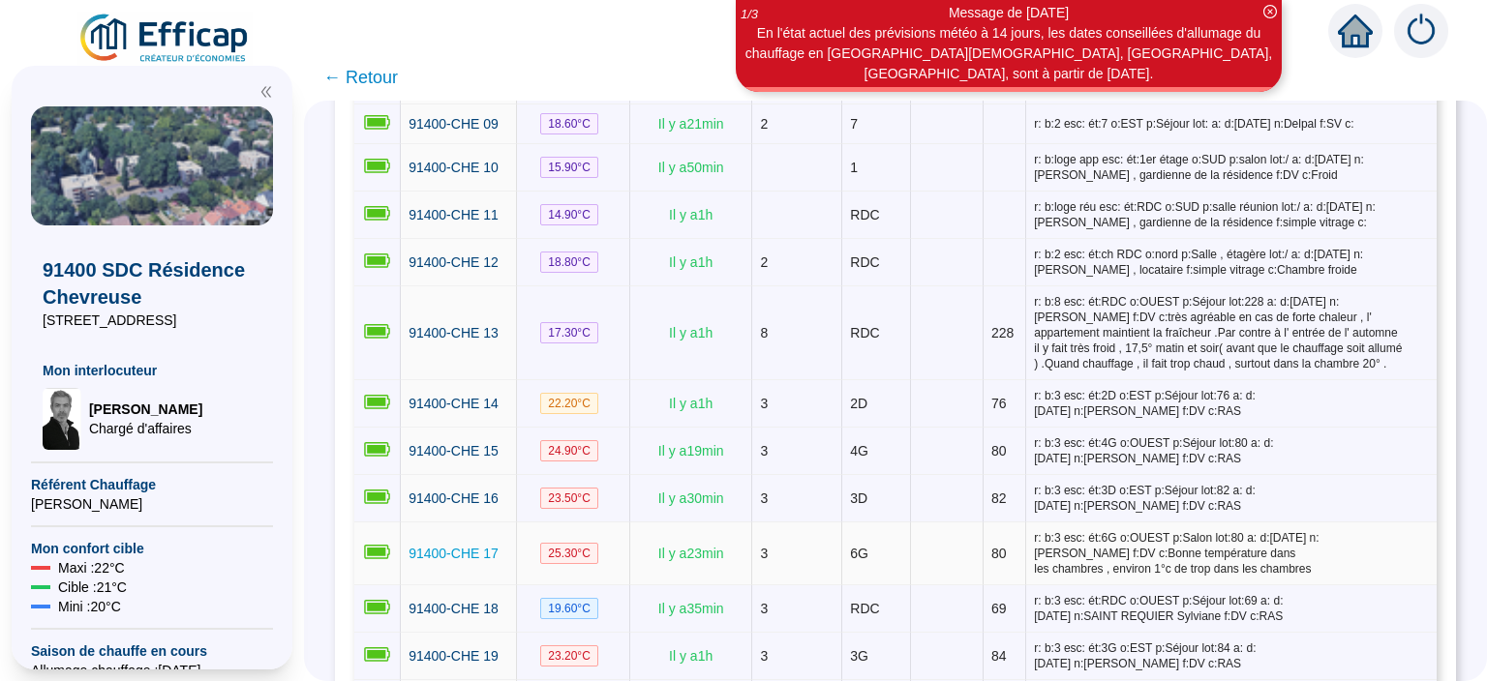
click at [439, 546] on span "91400-CHE 17" at bounding box center [453, 553] width 90 height 15
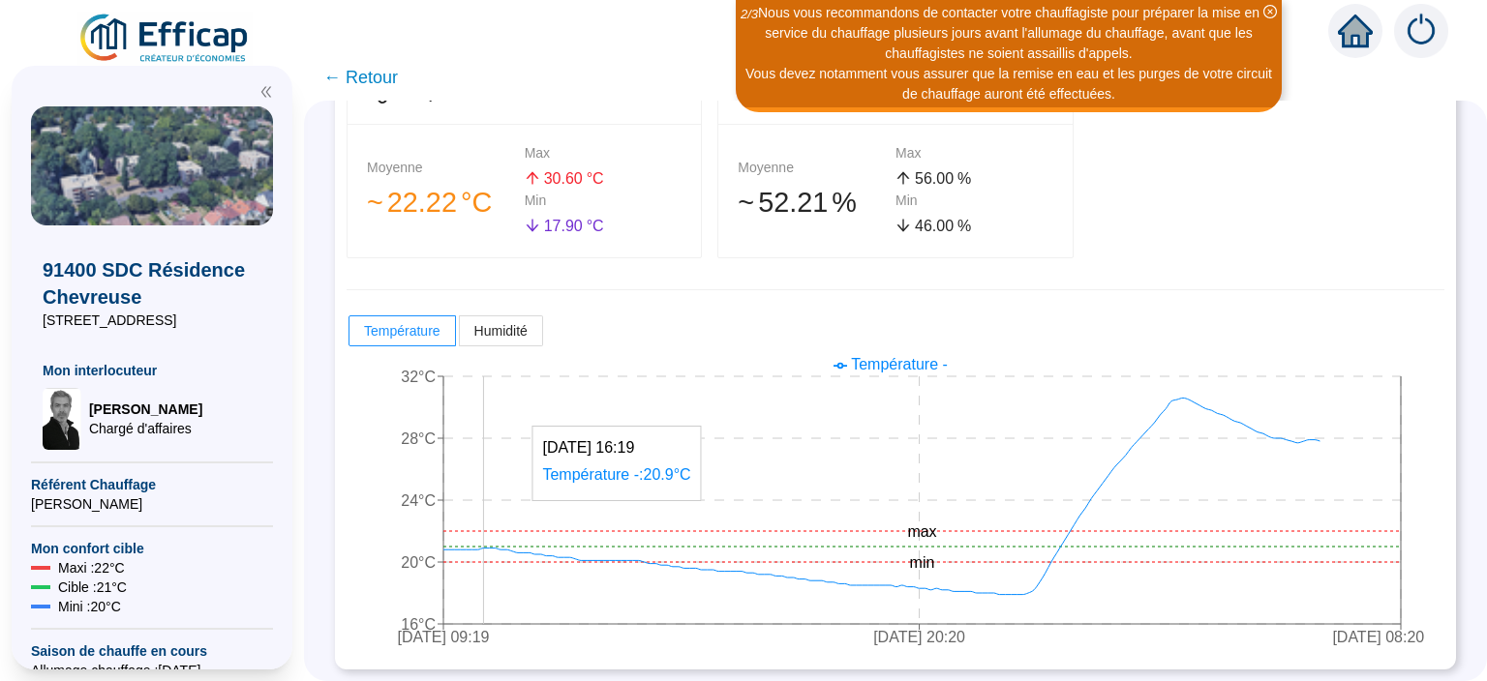
scroll to position [375, 0]
click at [391, 79] on span "← Retour" at bounding box center [360, 77] width 75 height 27
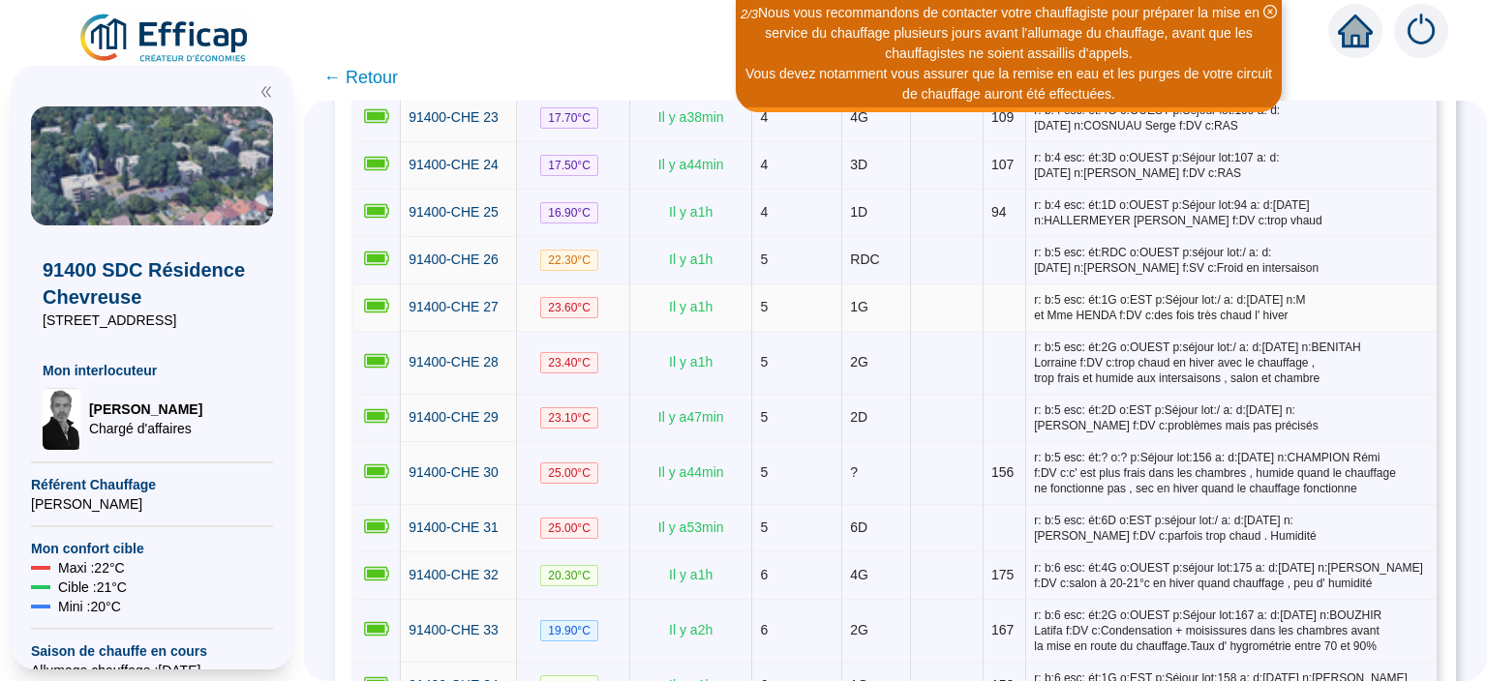
scroll to position [1631, 0]
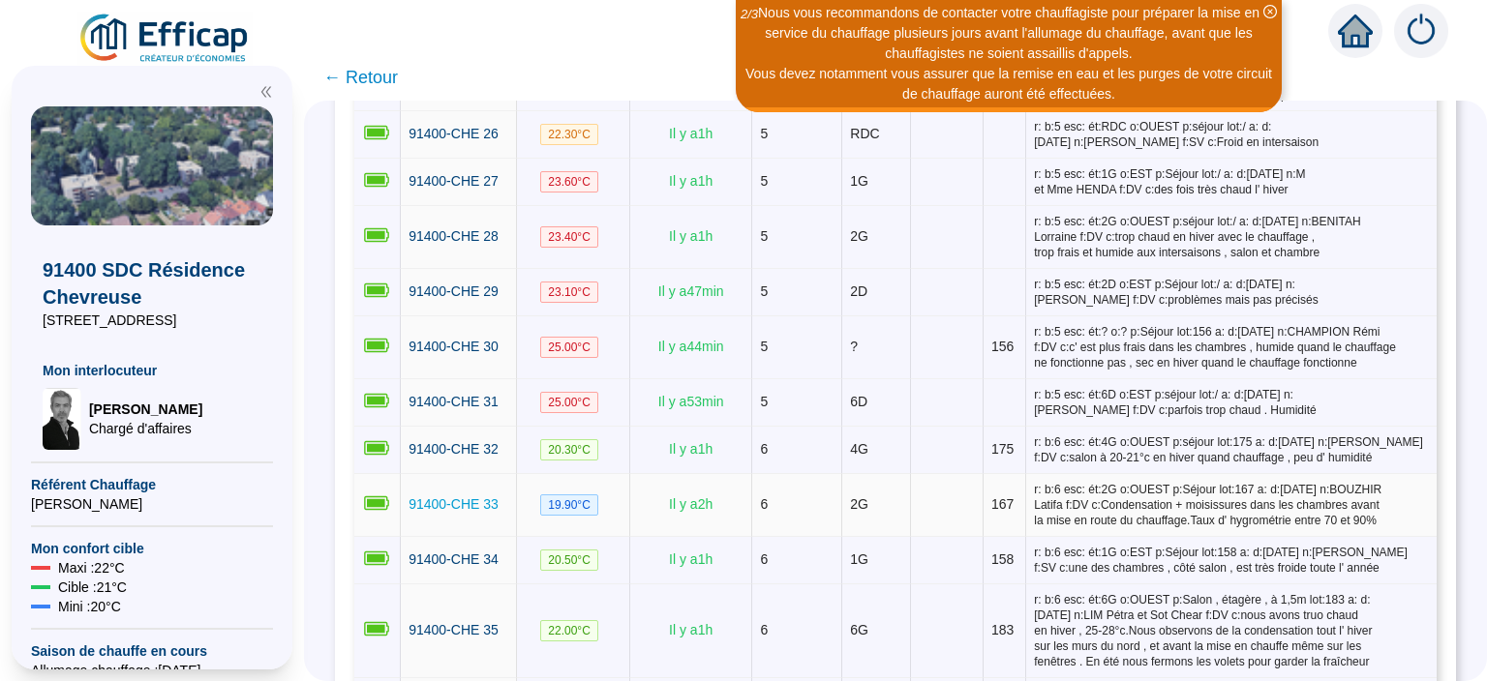
click at [432, 496] on span "91400-CHE 33" at bounding box center [453, 503] width 90 height 15
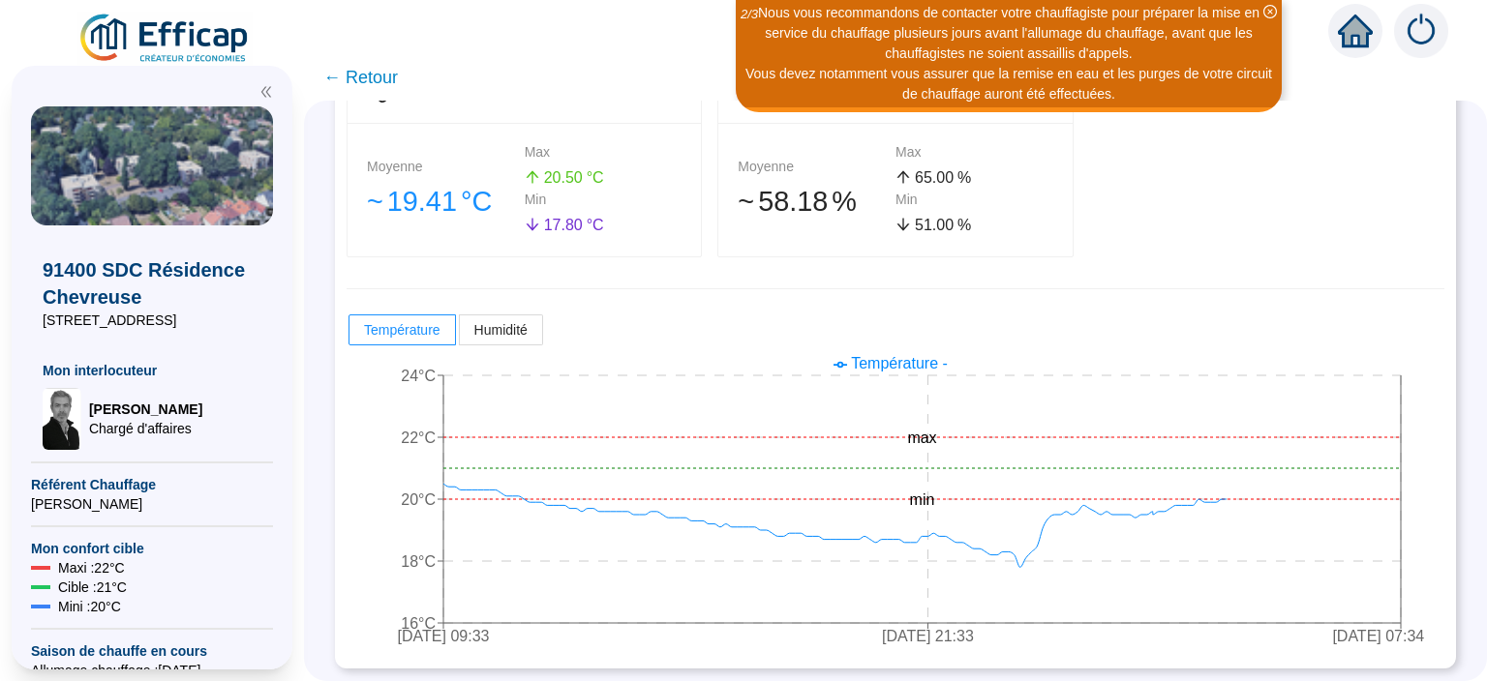
scroll to position [375, 0]
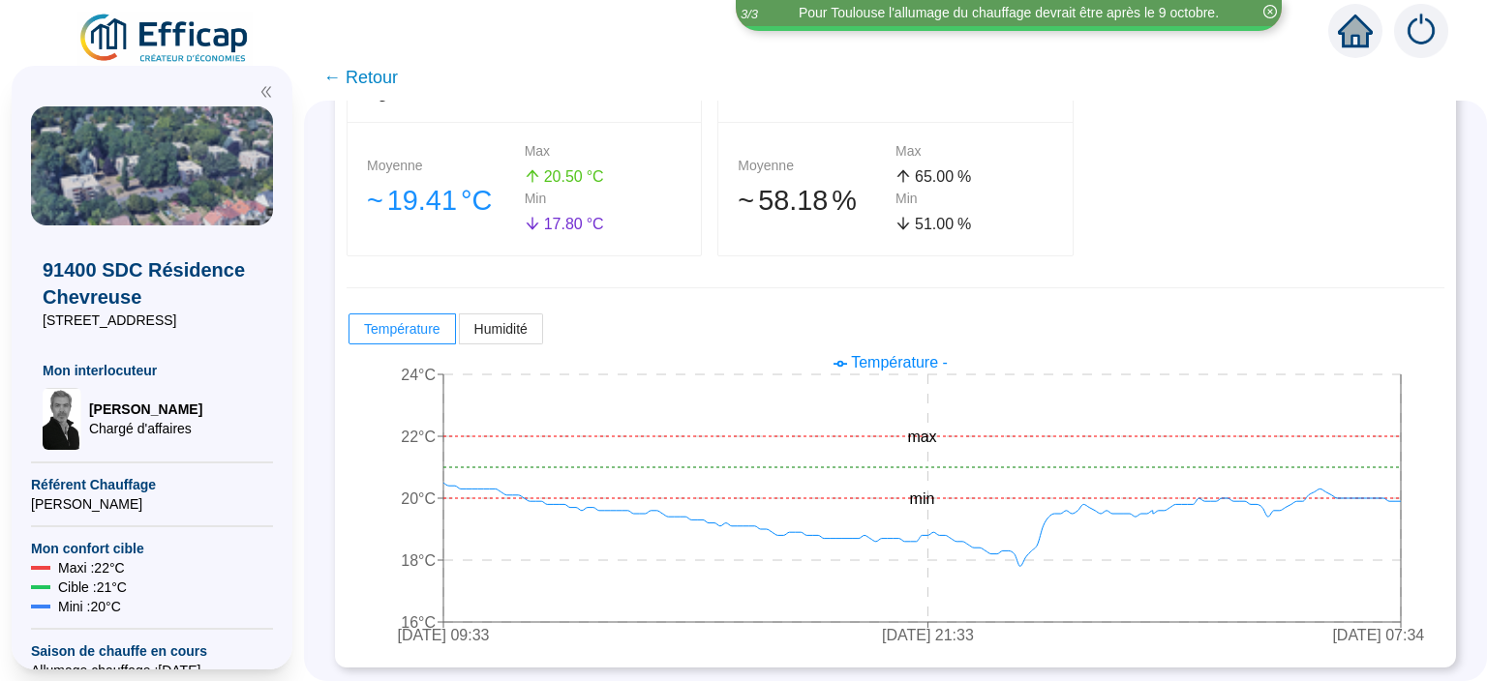
click at [386, 79] on span "← Retour" at bounding box center [360, 77] width 75 height 27
